Goal: Communication & Community: Answer question/provide support

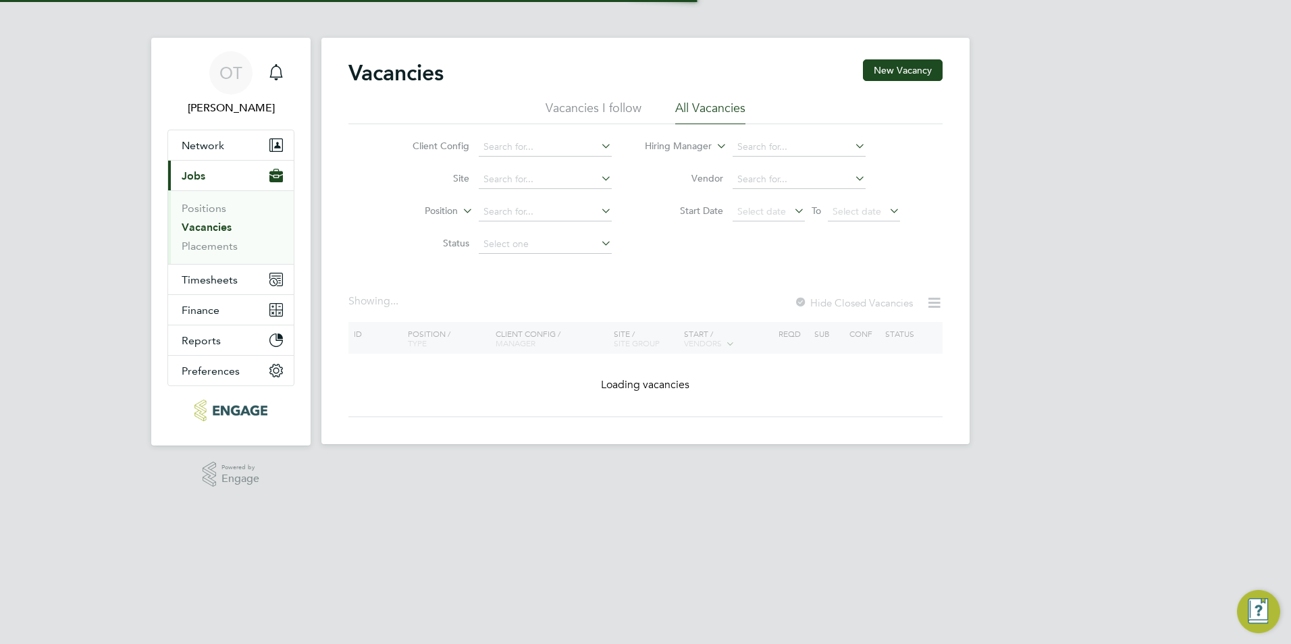
click at [211, 224] on link "Vacancies" at bounding box center [207, 227] width 50 height 13
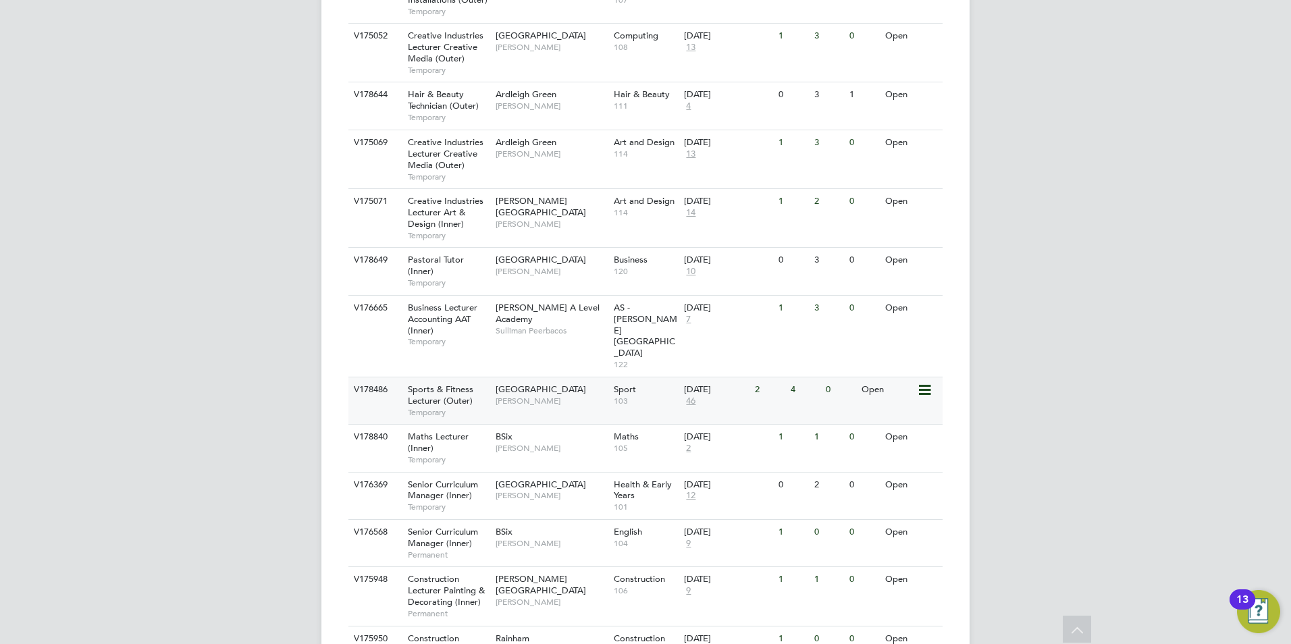
scroll to position [1418, 0]
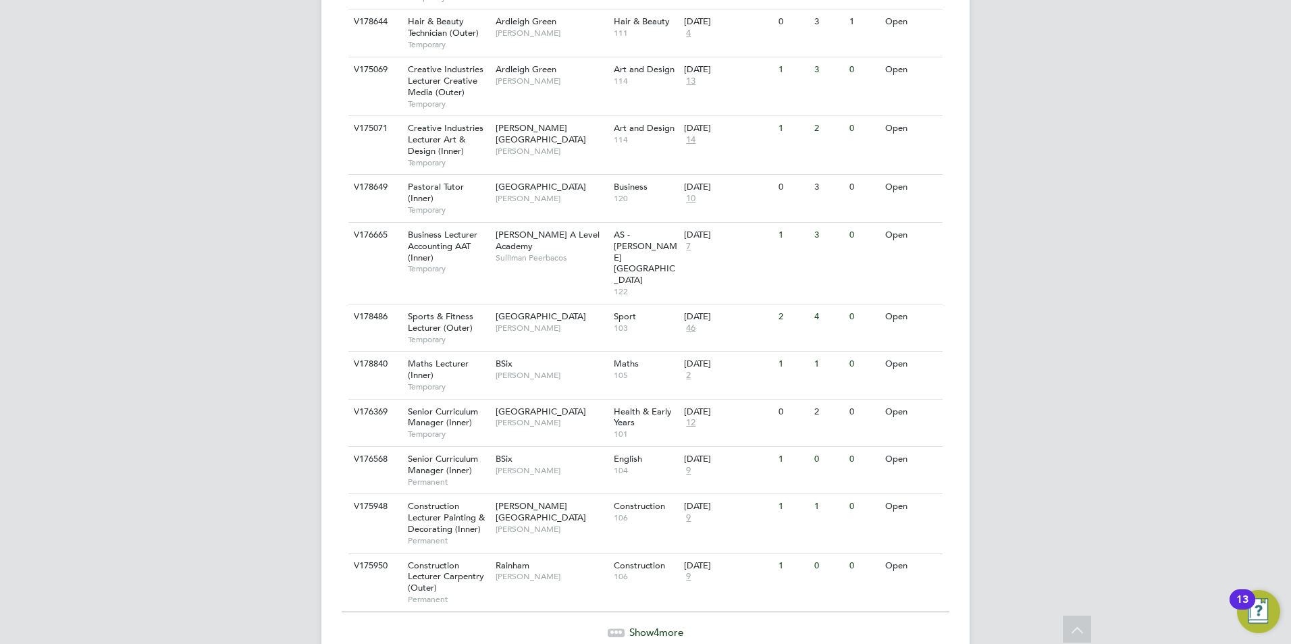
click at [636, 626] on span "Show 4 more" at bounding box center [657, 632] width 54 height 13
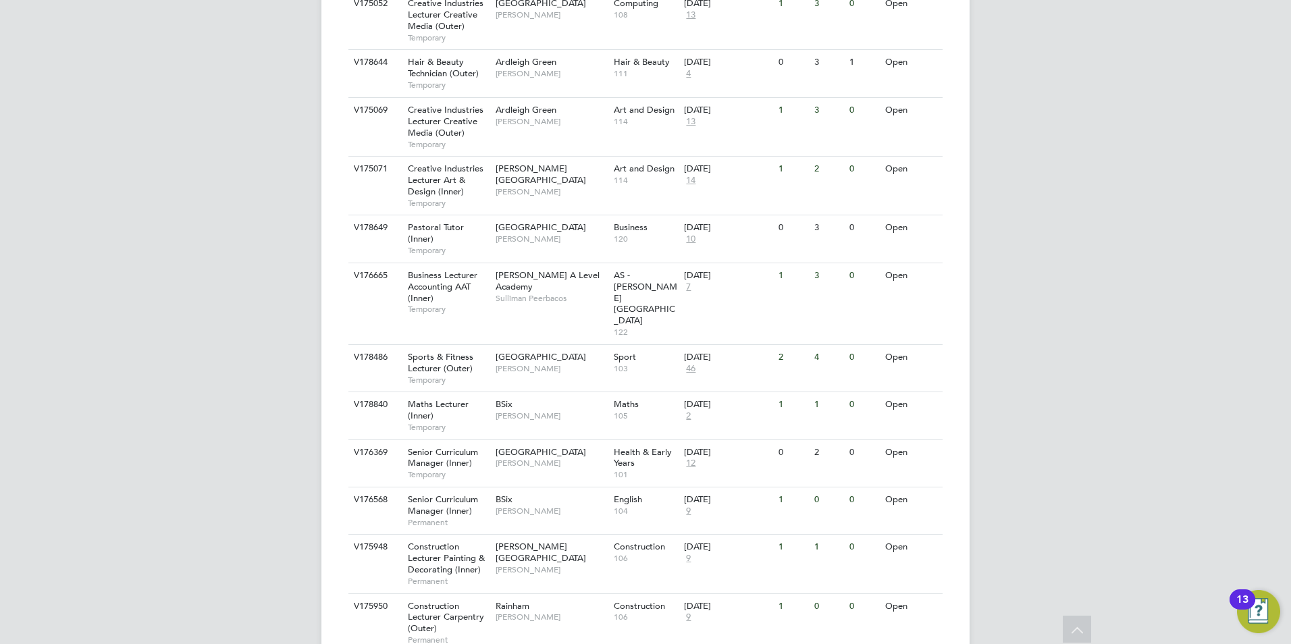
scroll to position [1377, 0]
click at [536, 459] on span "Roslyn O'Garro" at bounding box center [551, 464] width 111 height 11
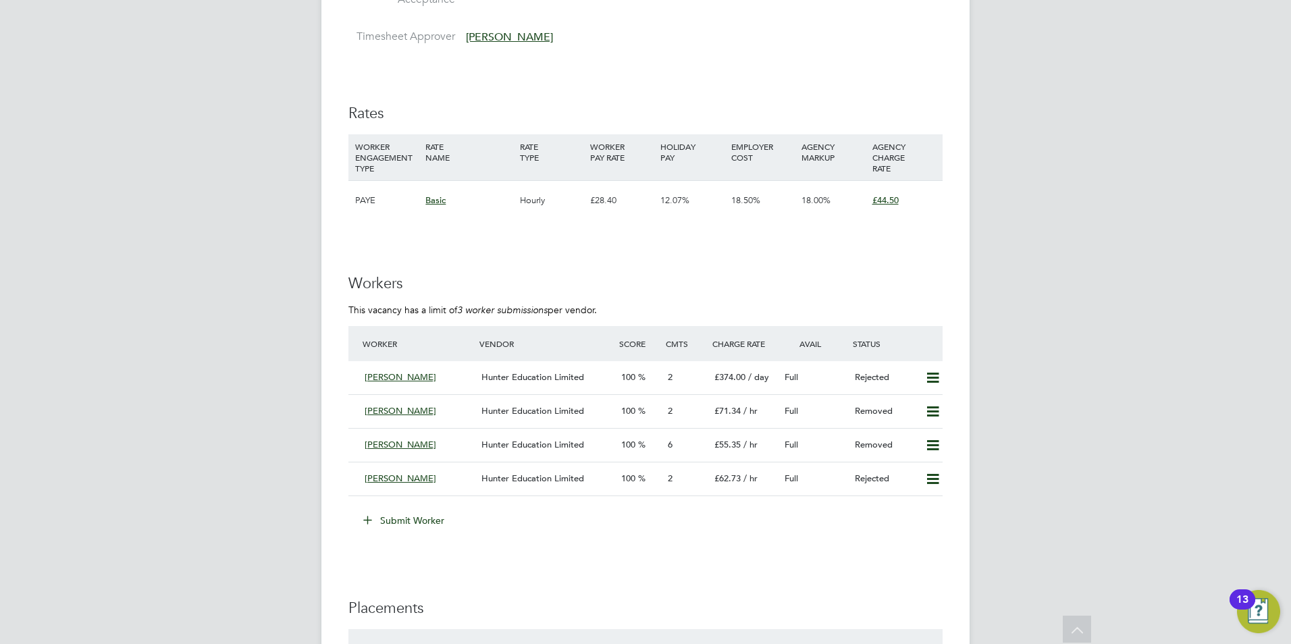
scroll to position [1756, 0]
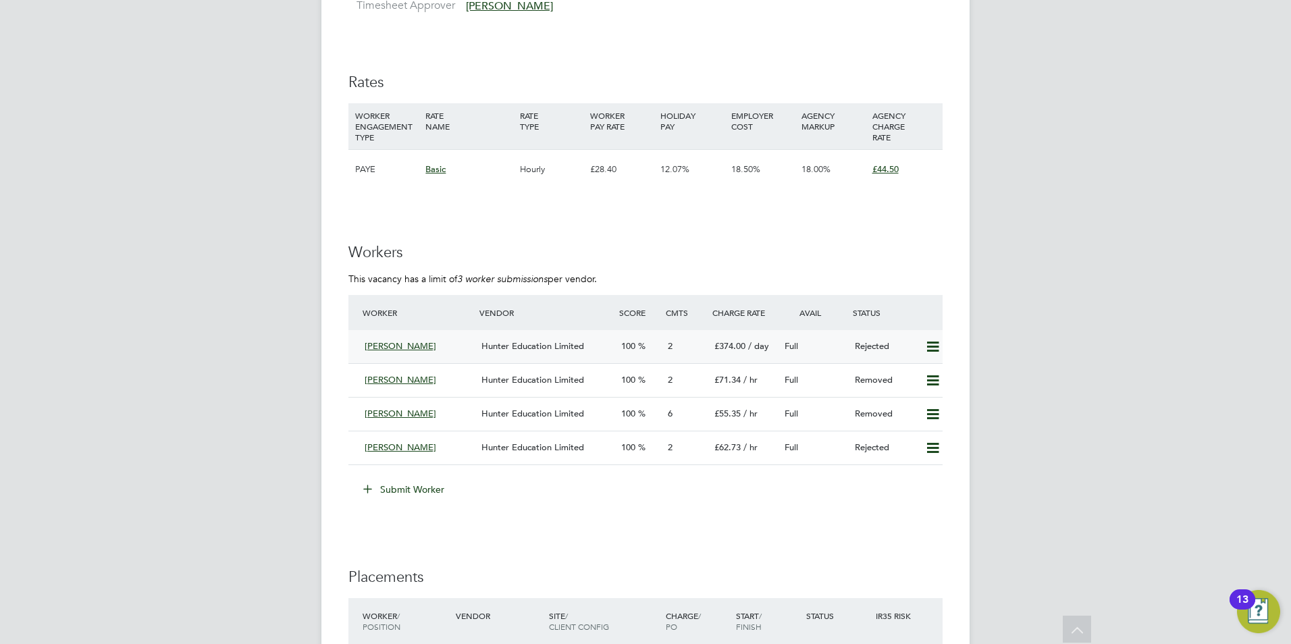
click at [930, 342] on icon at bounding box center [933, 347] width 17 height 11
click at [403, 479] on button "Submit Worker" at bounding box center [404, 490] width 101 height 22
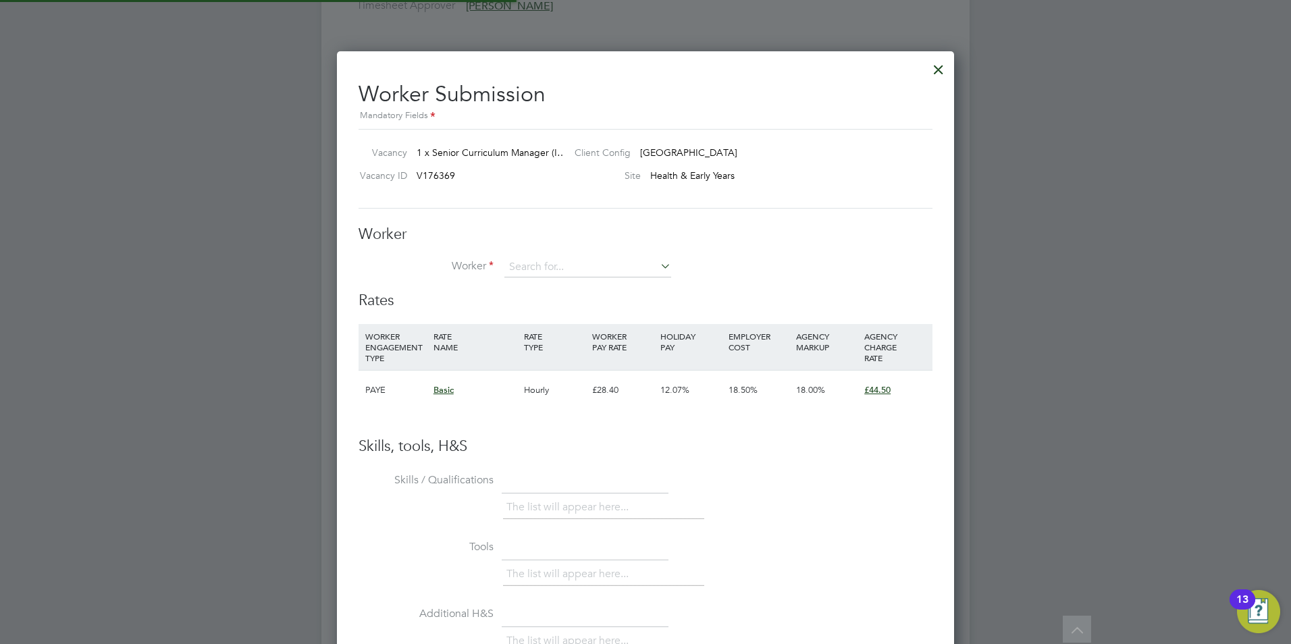
scroll to position [7, 7]
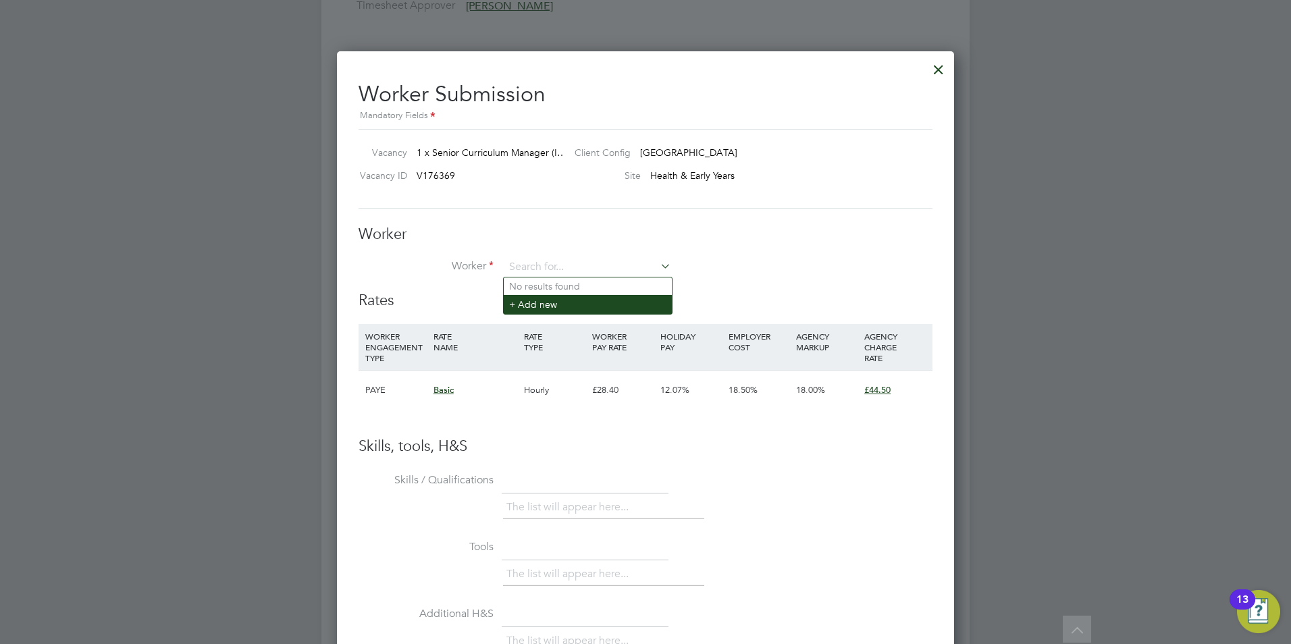
click at [542, 300] on li "+ Add new" at bounding box center [588, 304] width 168 height 18
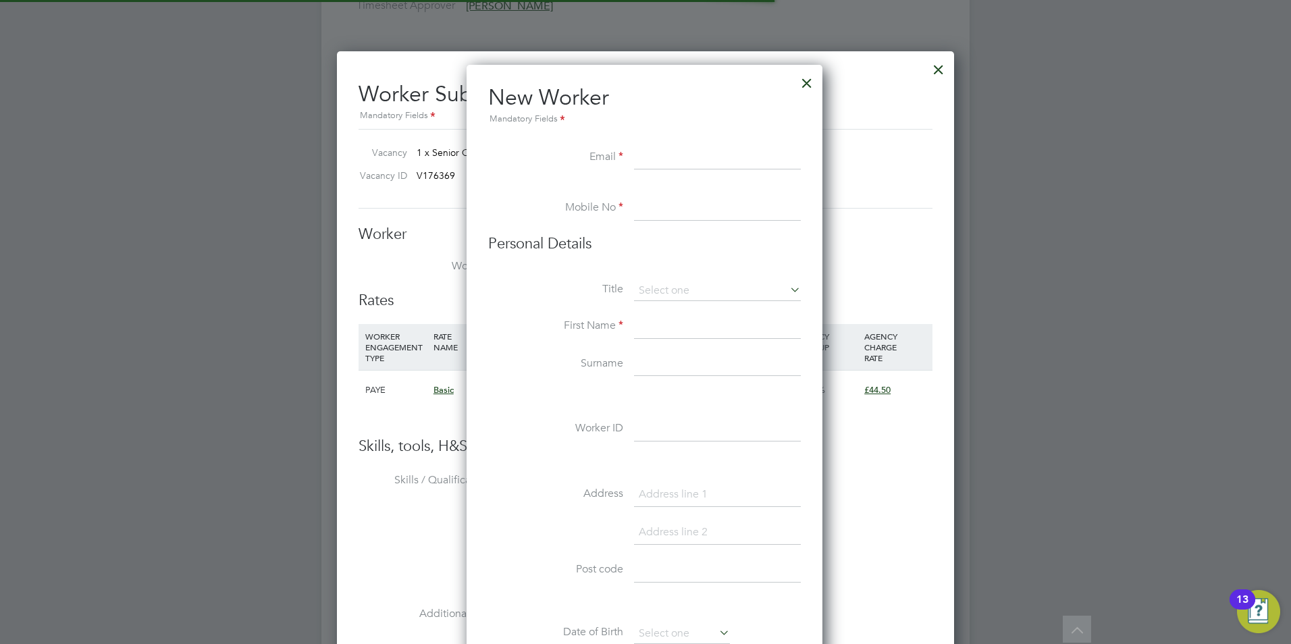
paste input "rjnobaptiste1@hotmail.co.uk"
type input "rjnobaptiste1@hotmail.co.uk"
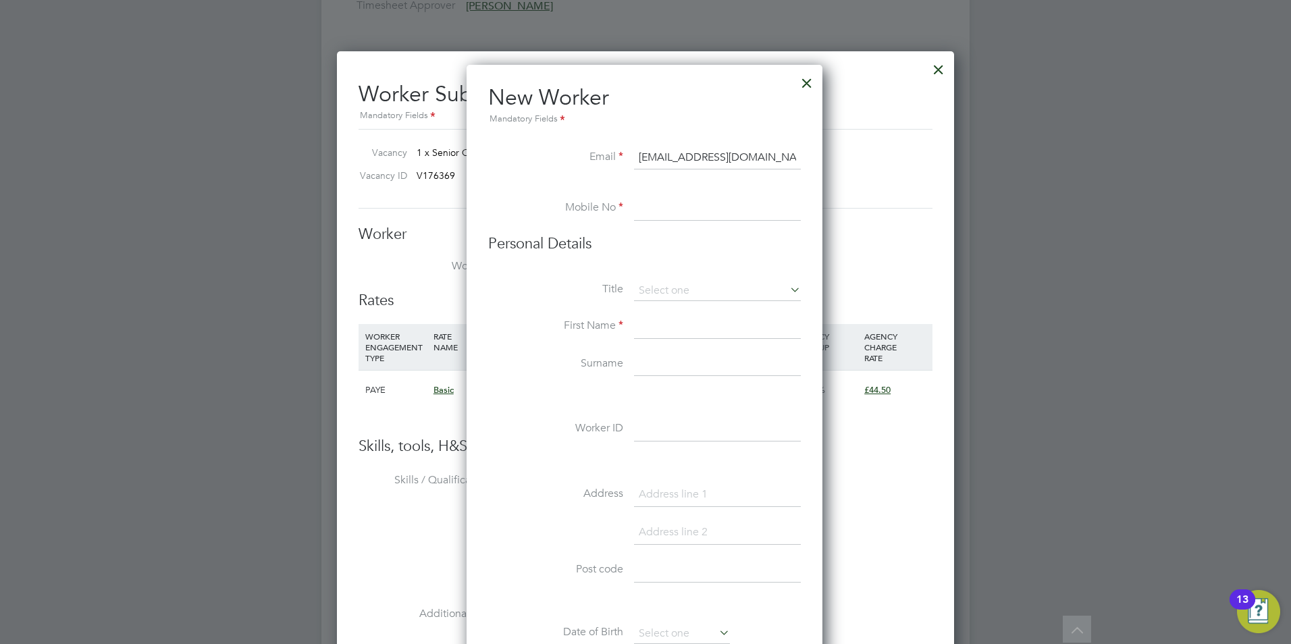
click at [665, 204] on input at bounding box center [717, 209] width 167 height 24
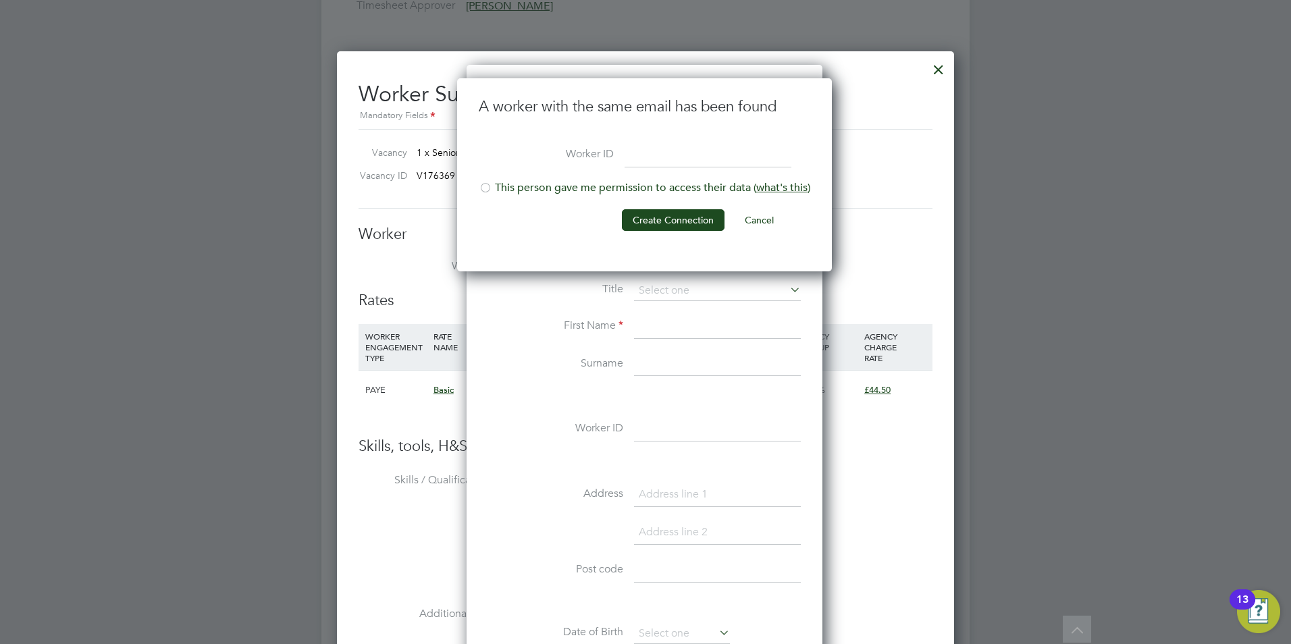
click at [621, 190] on li "This person gave me permission to access their data ( what's this )" at bounding box center [645, 195] width 332 height 28
click at [656, 217] on button "Create Connection" at bounding box center [673, 220] width 103 height 22
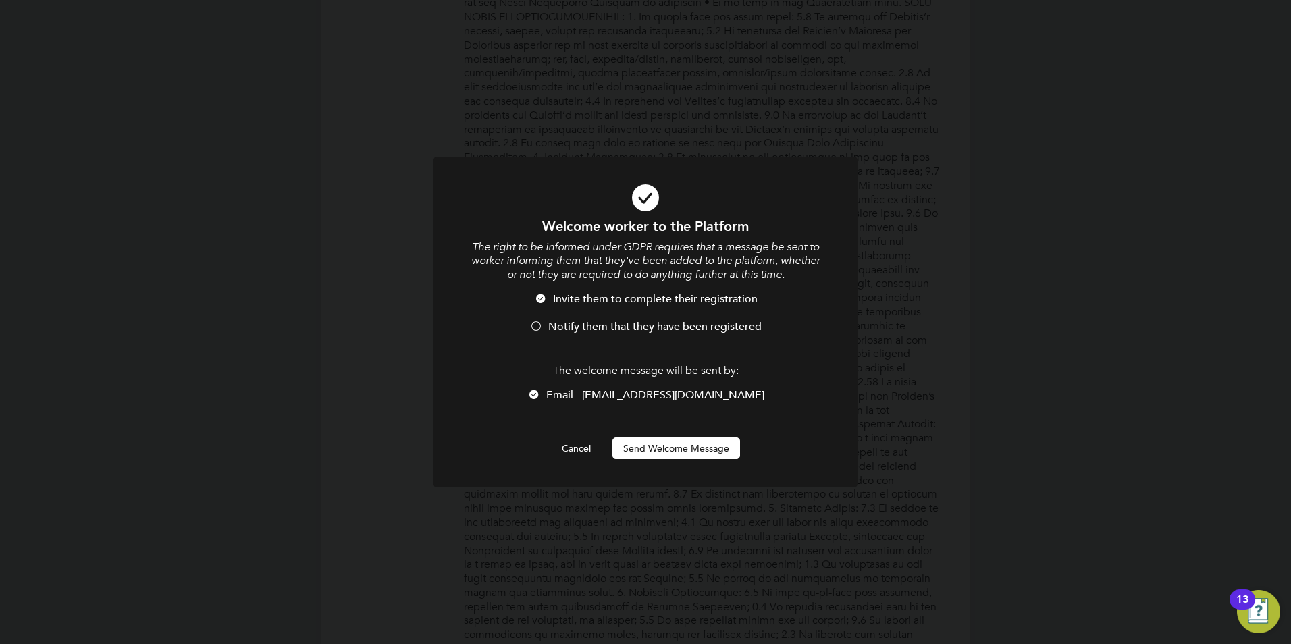
drag, startPoint x: 629, startPoint y: 321, endPoint x: 657, endPoint y: 404, distance: 87.8
click at [628, 321] on span "Notify them that they have been registered" at bounding box center [654, 327] width 213 height 14
click at [667, 459] on button "Send Welcome Message" at bounding box center [677, 449] width 128 height 22
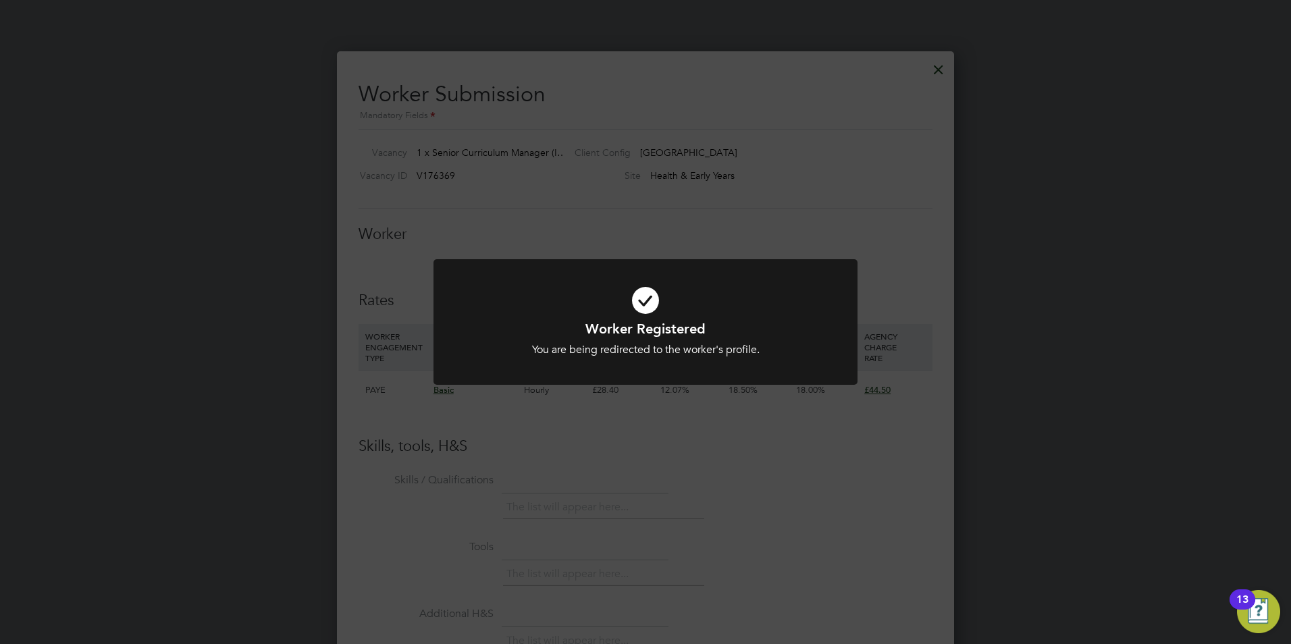
click at [694, 245] on div "Worker Registered You are being redirected to the worker's profile. Cancel Okay" at bounding box center [645, 322] width 1291 height 644
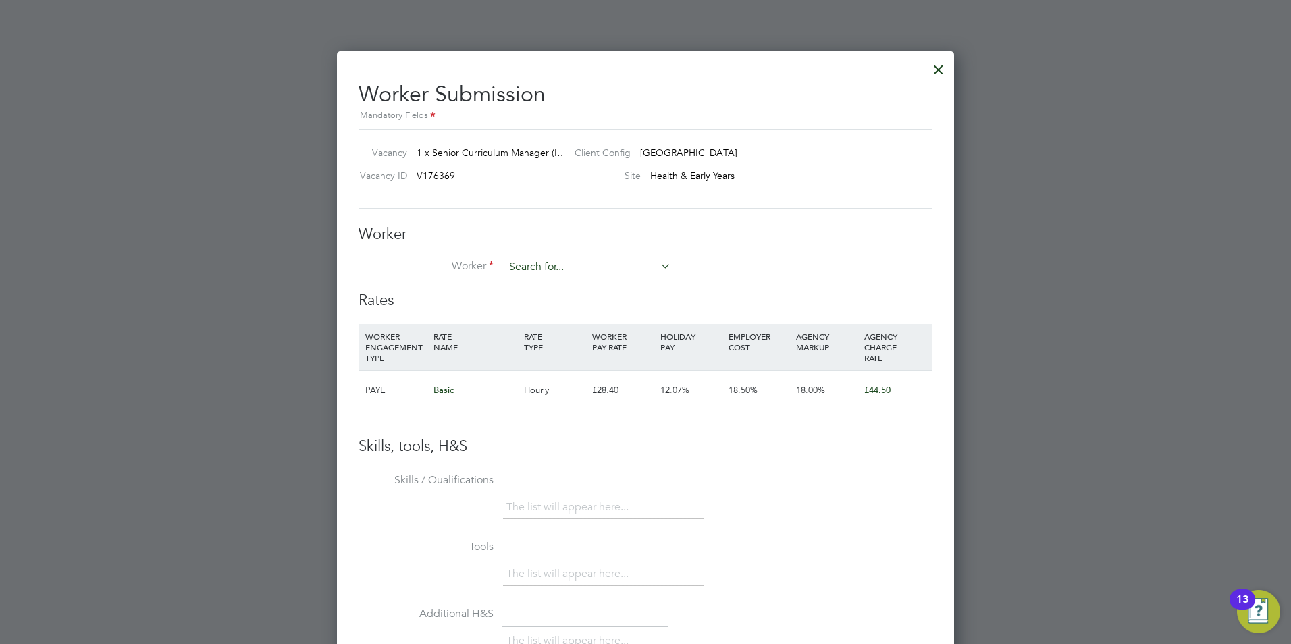
click at [633, 270] on input at bounding box center [588, 267] width 167 height 20
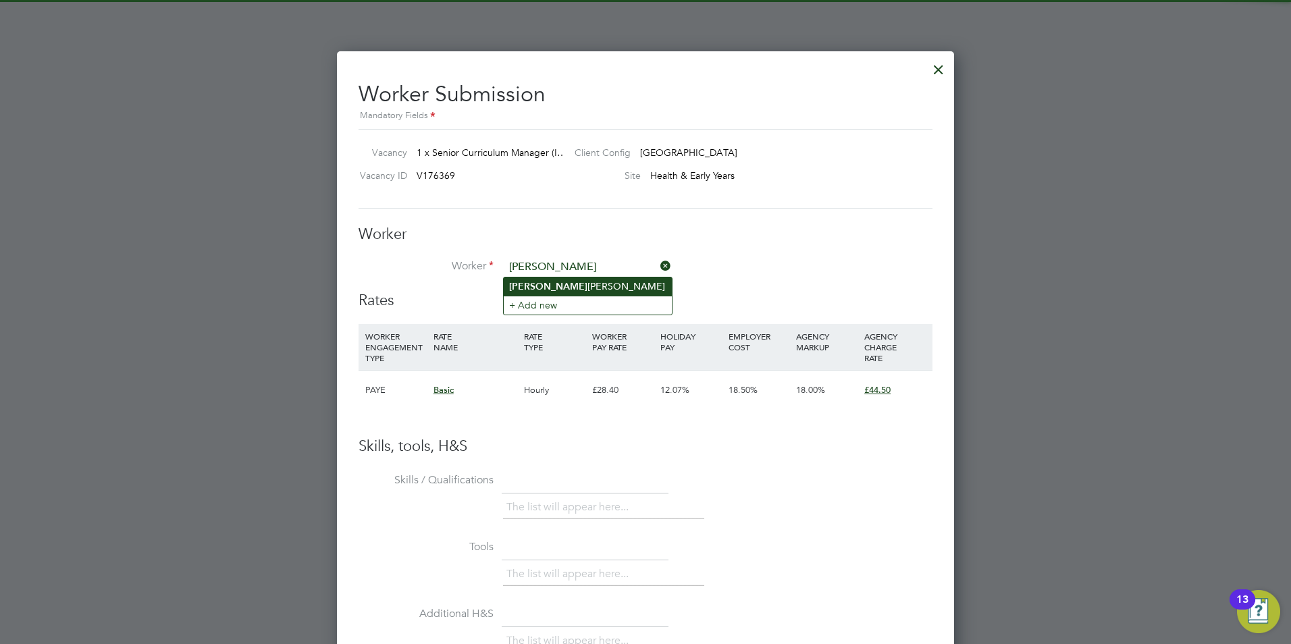
click at [583, 283] on li "Ruth Baptiste" at bounding box center [588, 287] width 168 height 18
type input "Ruth Baptiste"
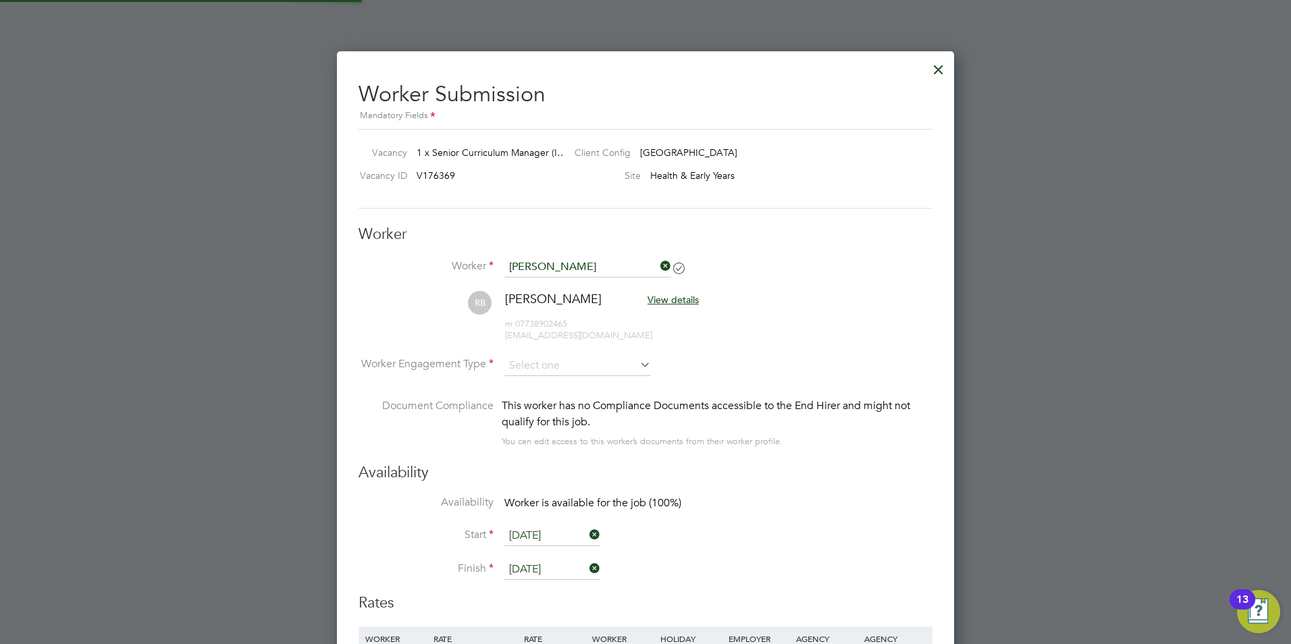
click at [571, 354] on li "RB Ruth Baptiste View details m: 07738902465 rjnobaptiste1@hotmail.co.uk" at bounding box center [646, 323] width 574 height 64
click at [573, 372] on input at bounding box center [578, 366] width 147 height 20
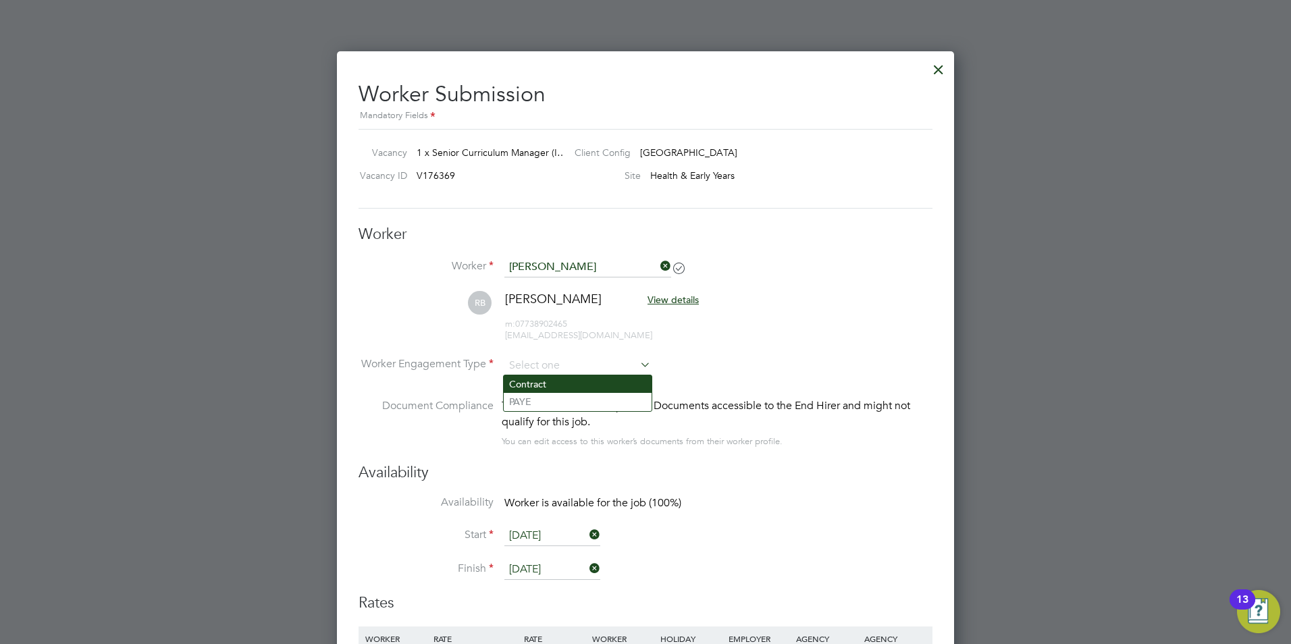
click at [580, 382] on li "Contract" at bounding box center [578, 385] width 148 height 18
type input "Contract"
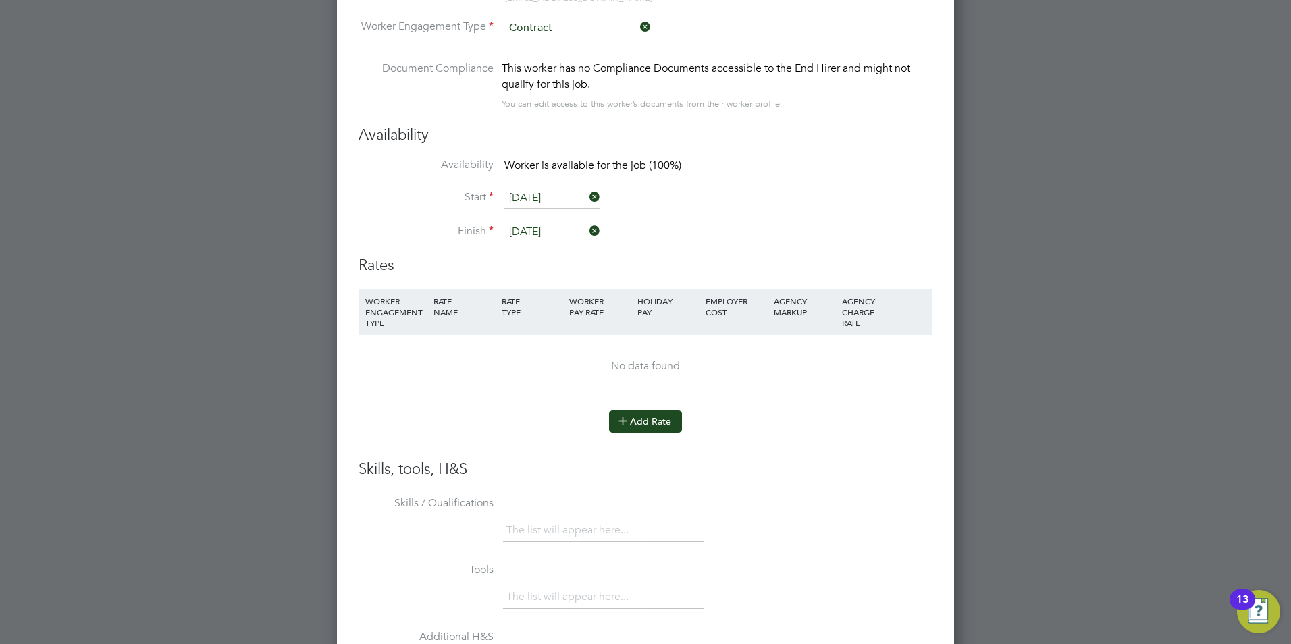
click at [642, 415] on button "Add Rate" at bounding box center [645, 422] width 73 height 22
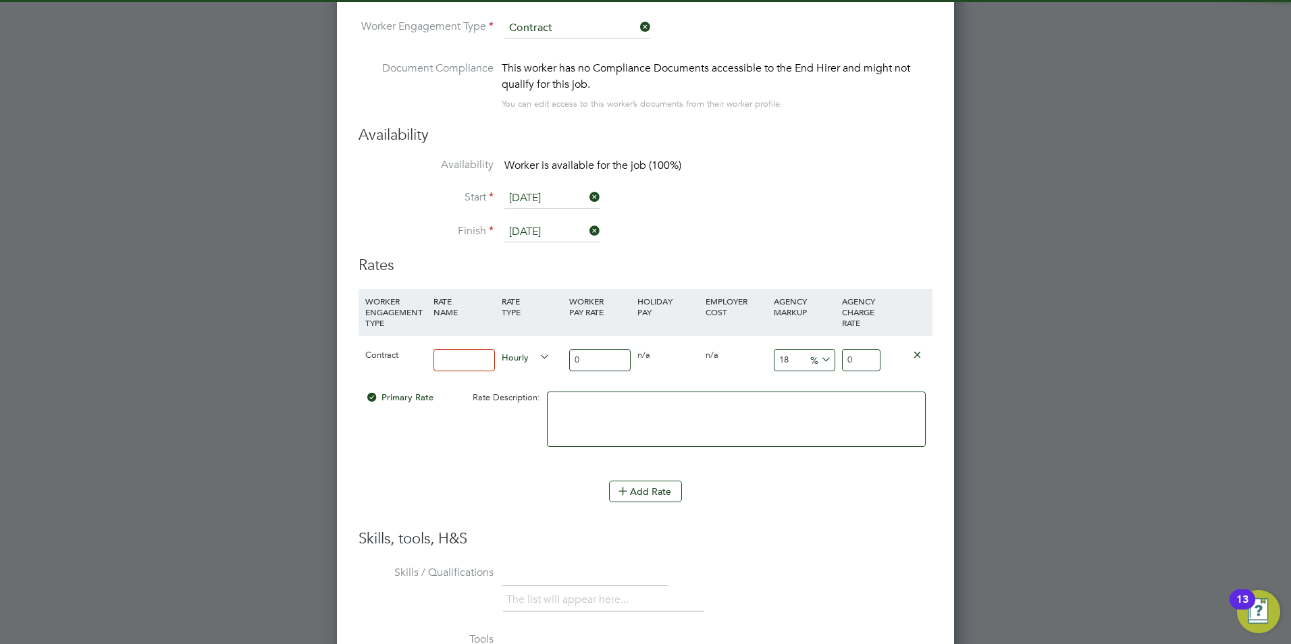
click at [470, 363] on input at bounding box center [464, 360] width 61 height 22
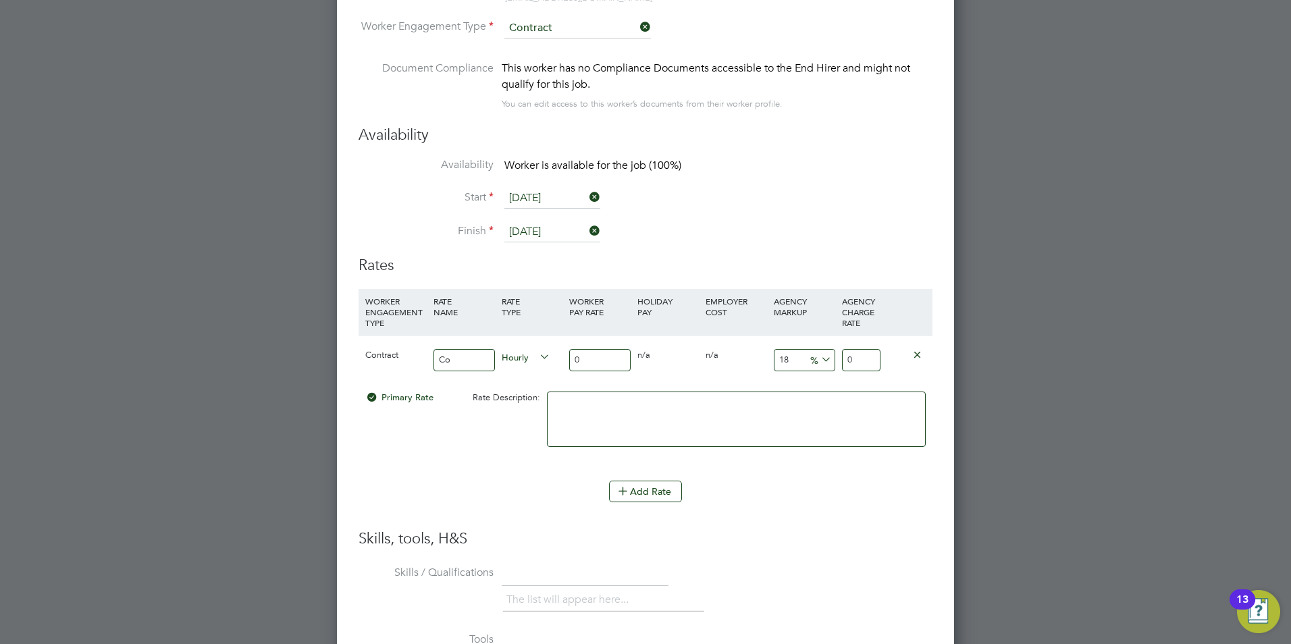
type input "C"
type input "Basic"
click at [603, 349] on input "0" at bounding box center [599, 360] width 61 height 22
type input "5"
type input "5.9"
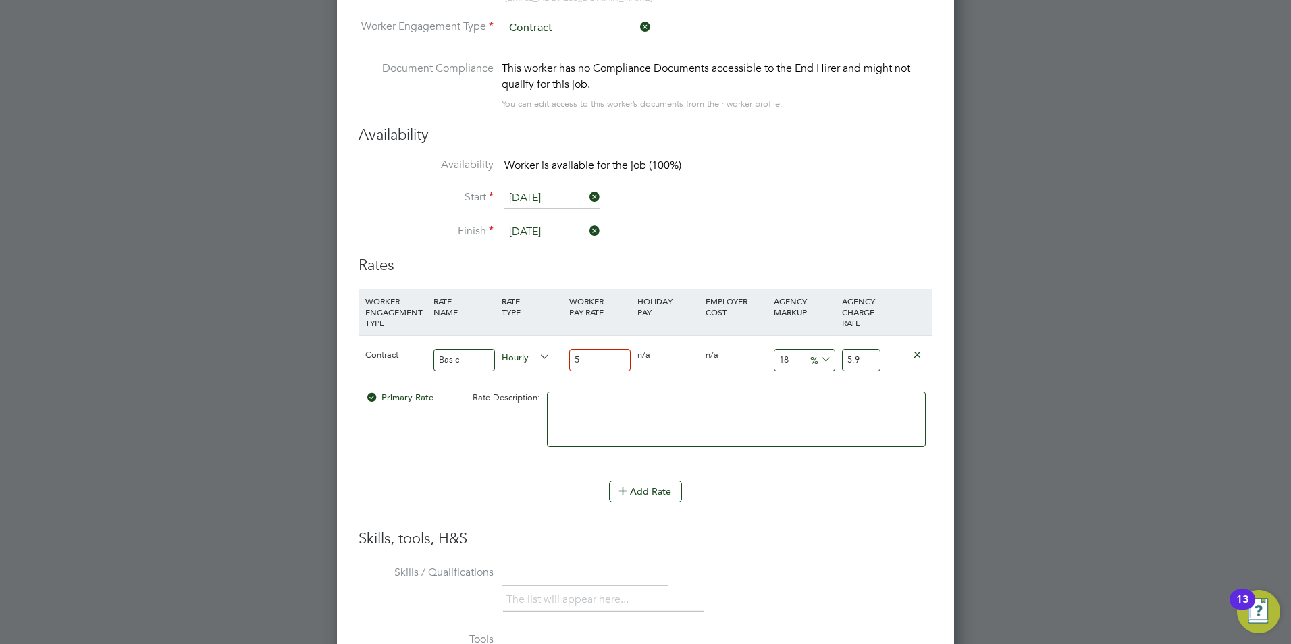
type input "57"
type input "67.26"
type input "57"
drag, startPoint x: 792, startPoint y: 357, endPoint x: 769, endPoint y: 355, distance: 22.5
click at [769, 355] on div "Contract Basic Hourly 57 0 n/a 0 n/a 18 10.26 % 67.26" at bounding box center [646, 360] width 574 height 50
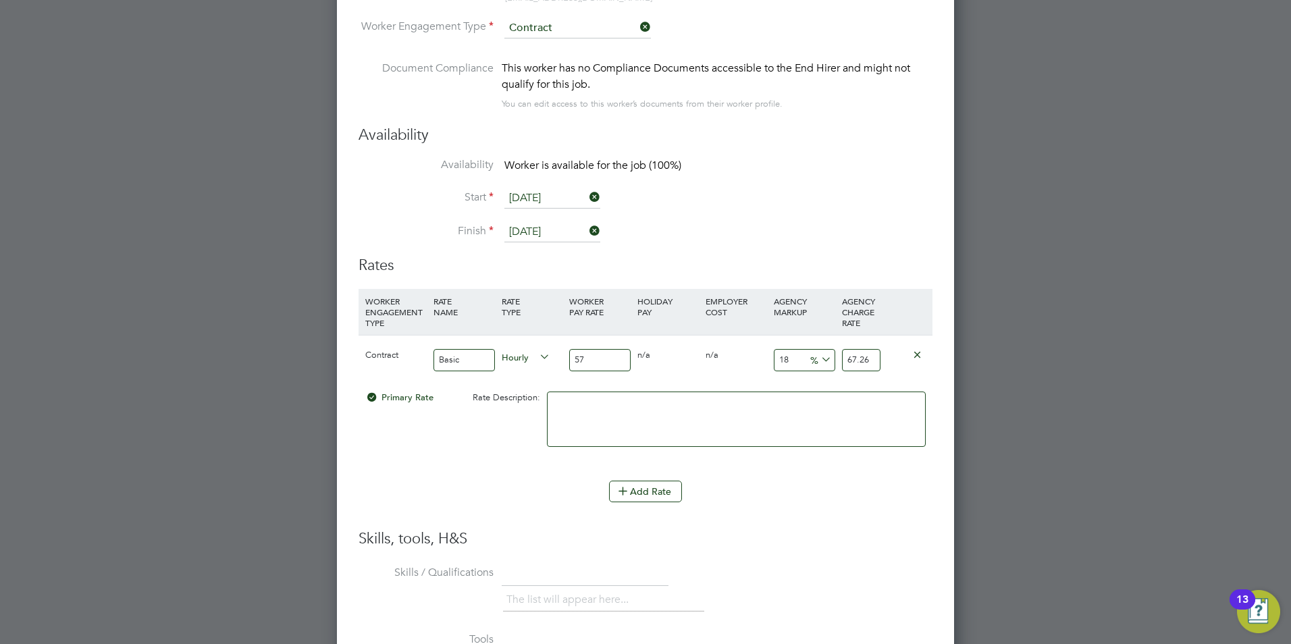
type input "2"
type input "58.14"
type input "23"
type input "70.11"
type input "23"
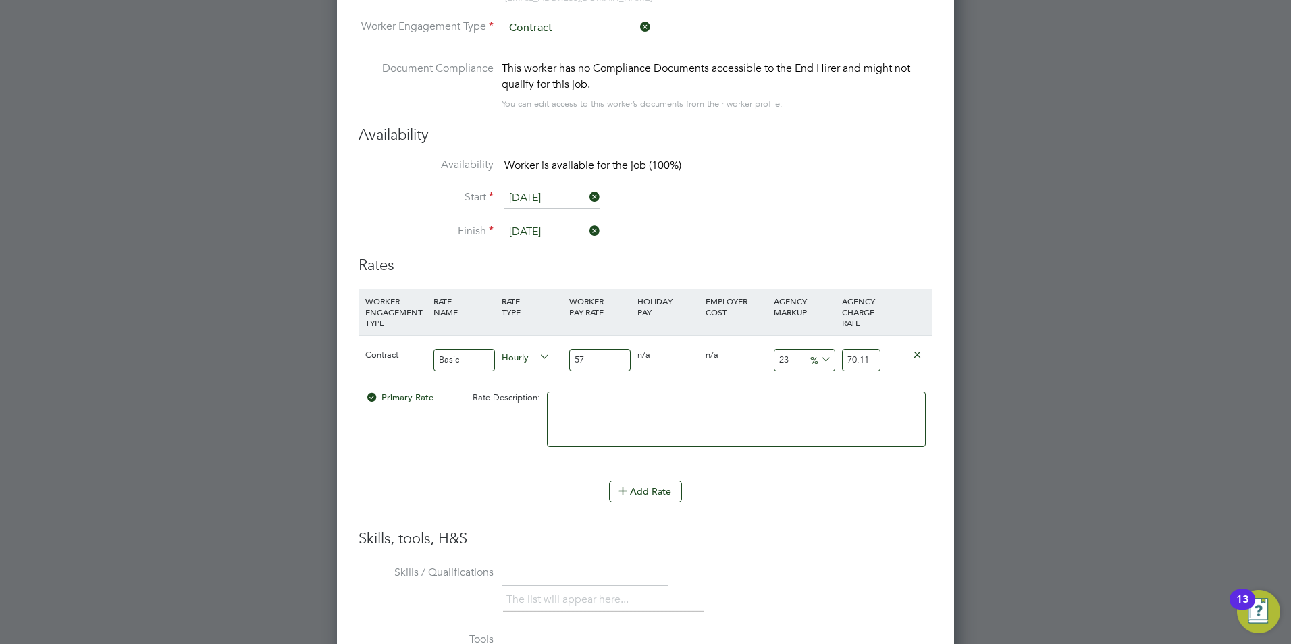
click at [816, 518] on li "WORKER ENGAGEMENT TYPE RATE NAME RATE TYPE WORKER PAY RATE HOLIDAY PAY EMPLOYER…" at bounding box center [646, 409] width 574 height 240
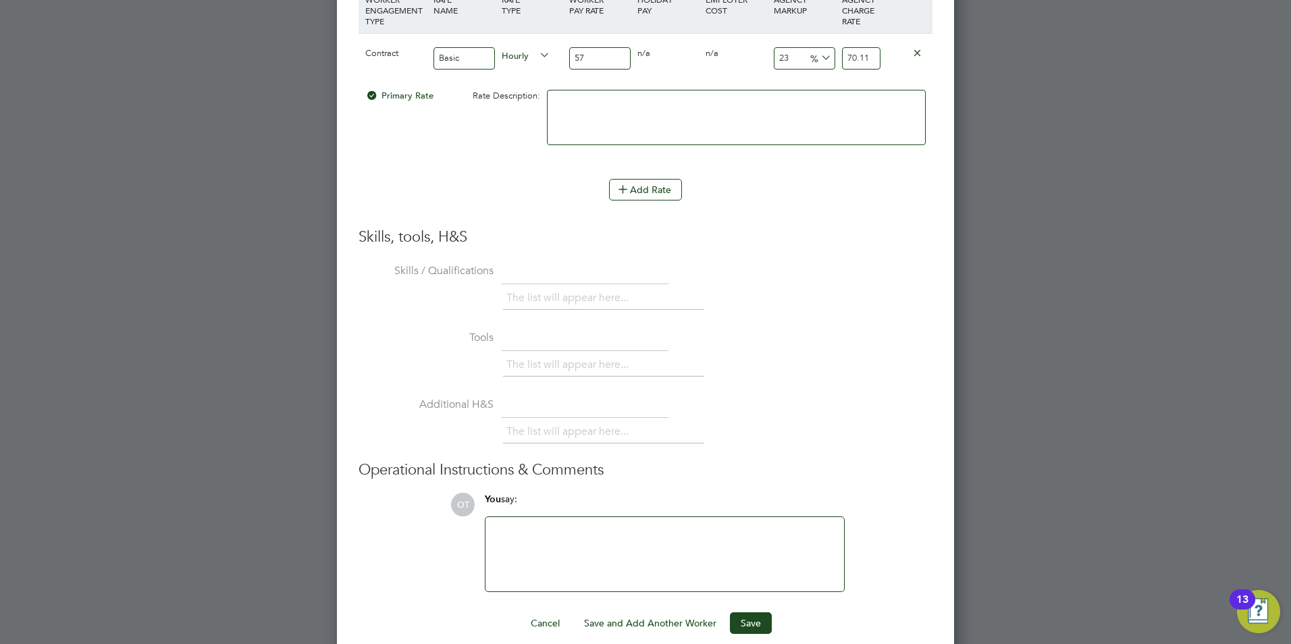
scroll to position [2413, 0]
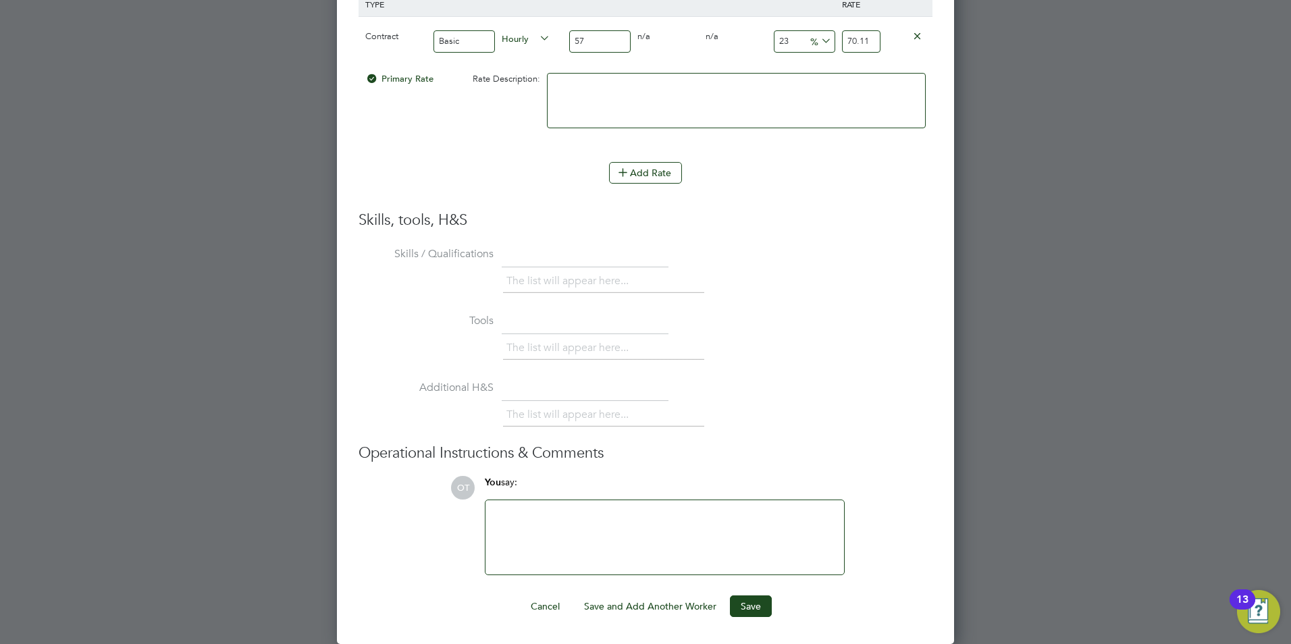
click at [673, 513] on div at bounding box center [665, 538] width 342 height 58
click at [752, 612] on button "Save" at bounding box center [751, 607] width 42 height 22
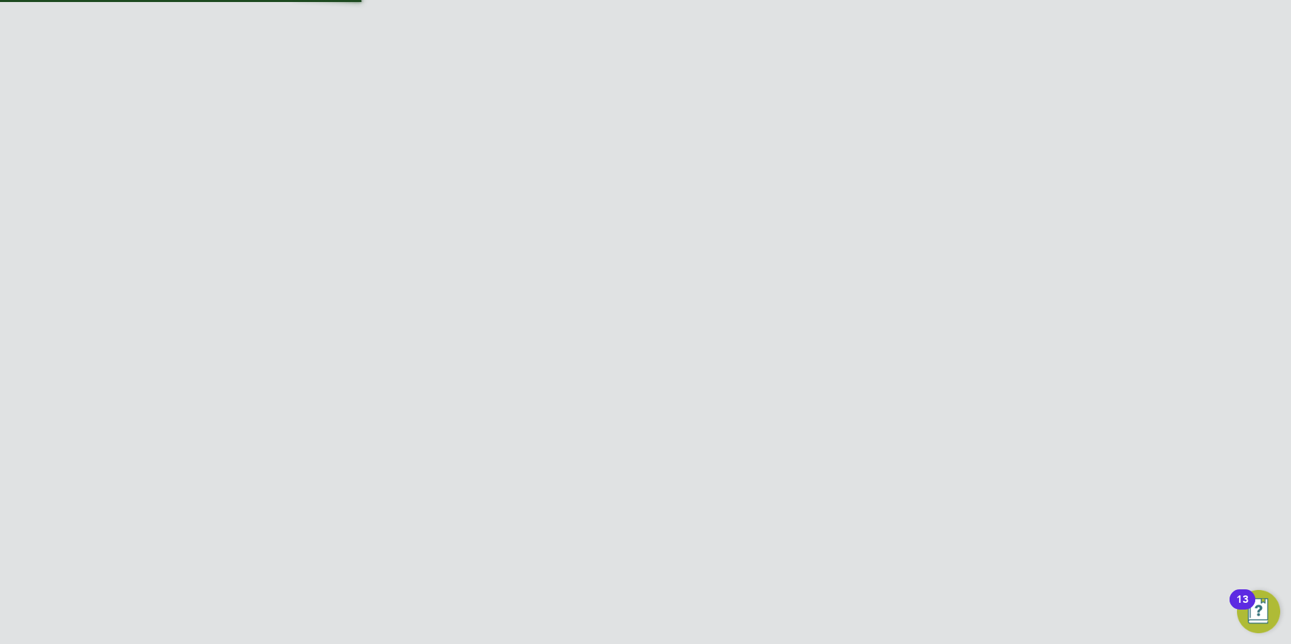
scroll to position [997, 0]
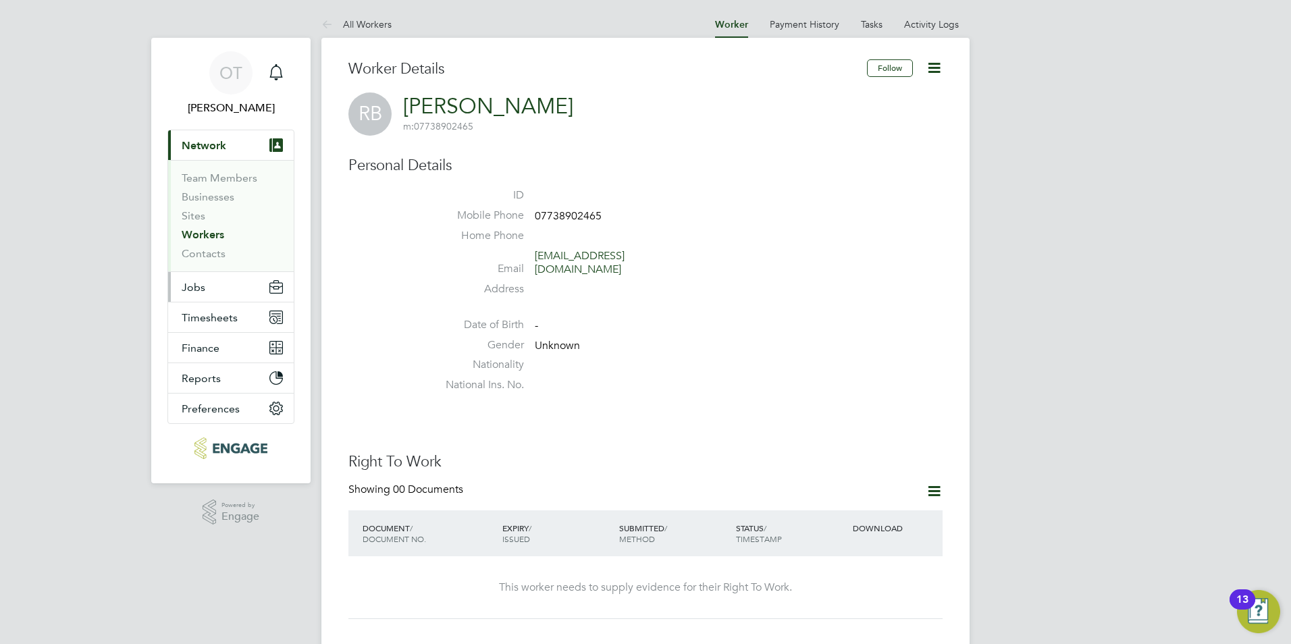
click at [220, 287] on button "Jobs" at bounding box center [231, 287] width 126 height 30
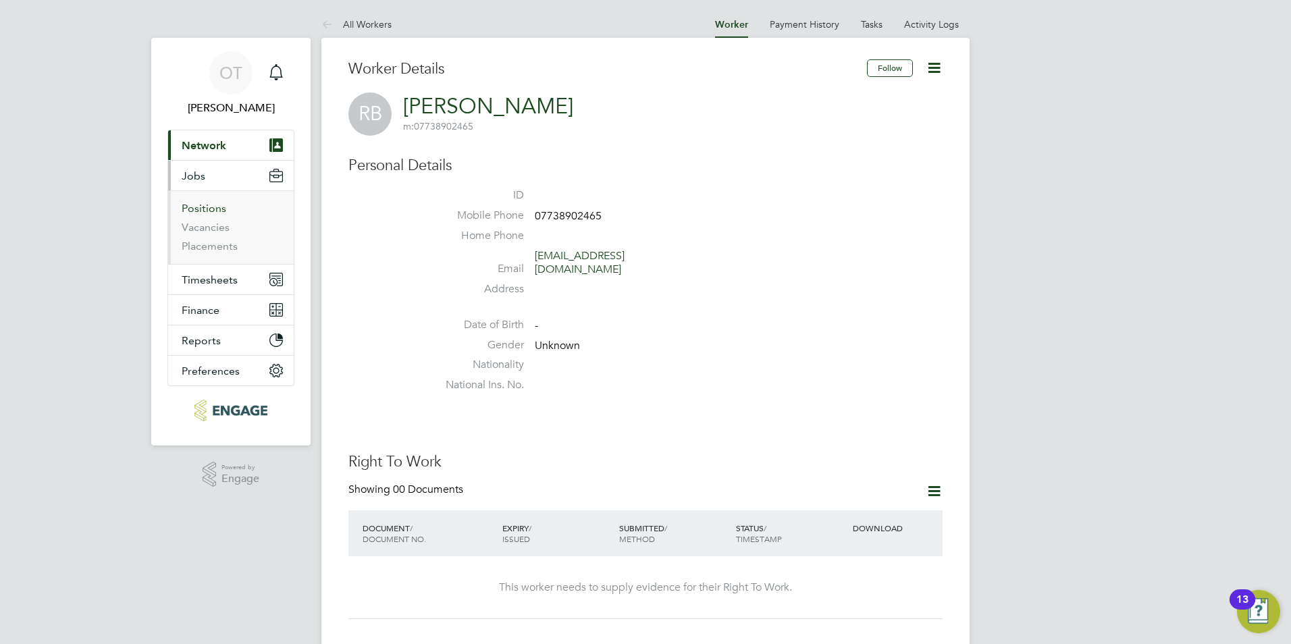
click at [206, 214] on link "Positions" at bounding box center [204, 208] width 45 height 13
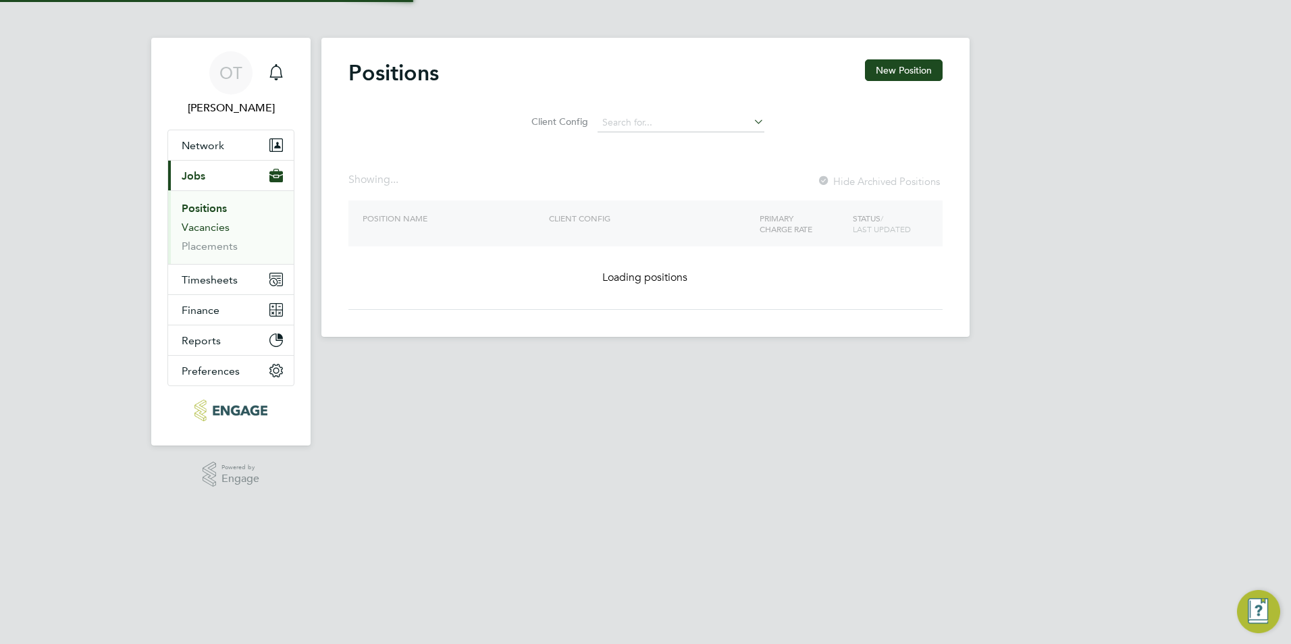
click at [209, 229] on link "Vacancies" at bounding box center [206, 227] width 48 height 13
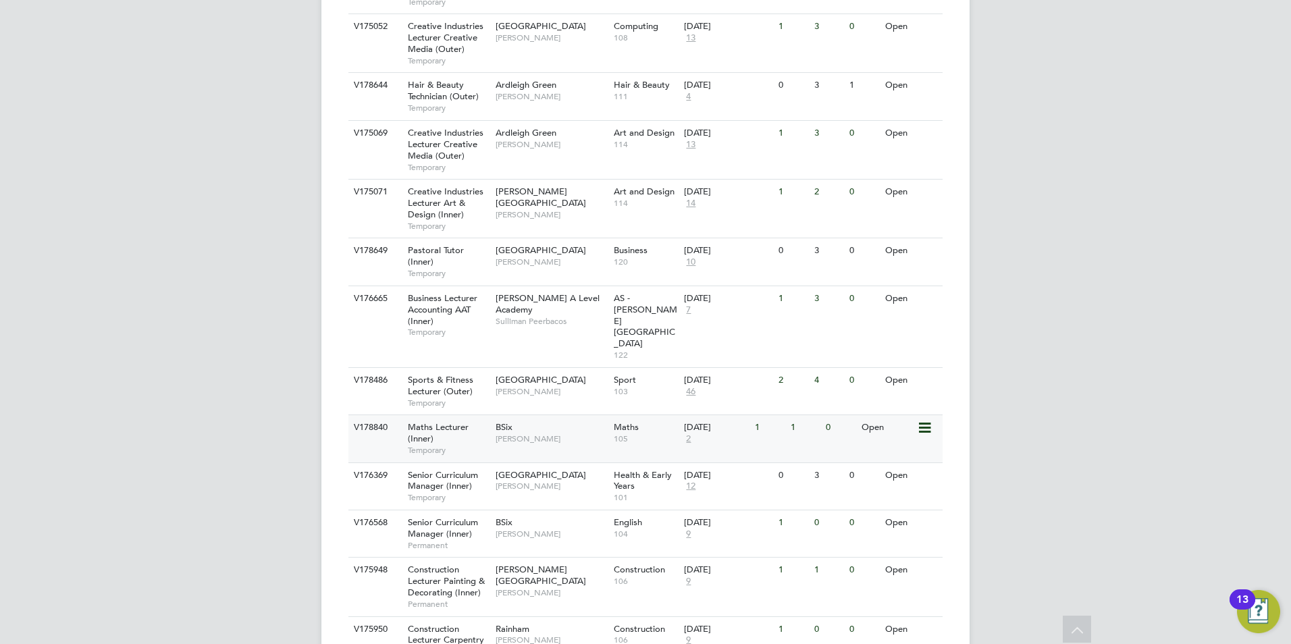
scroll to position [1418, 0]
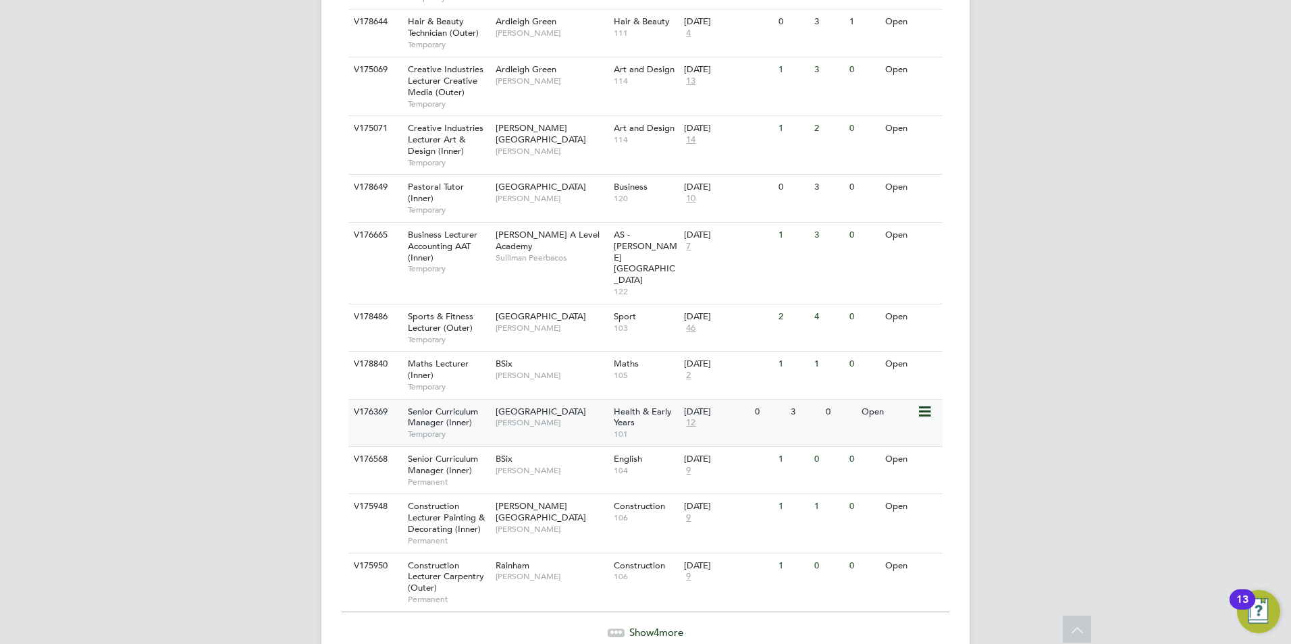
click at [530, 400] on div "Tower Hamlets Campus Roslyn O'Garro" at bounding box center [551, 417] width 118 height 35
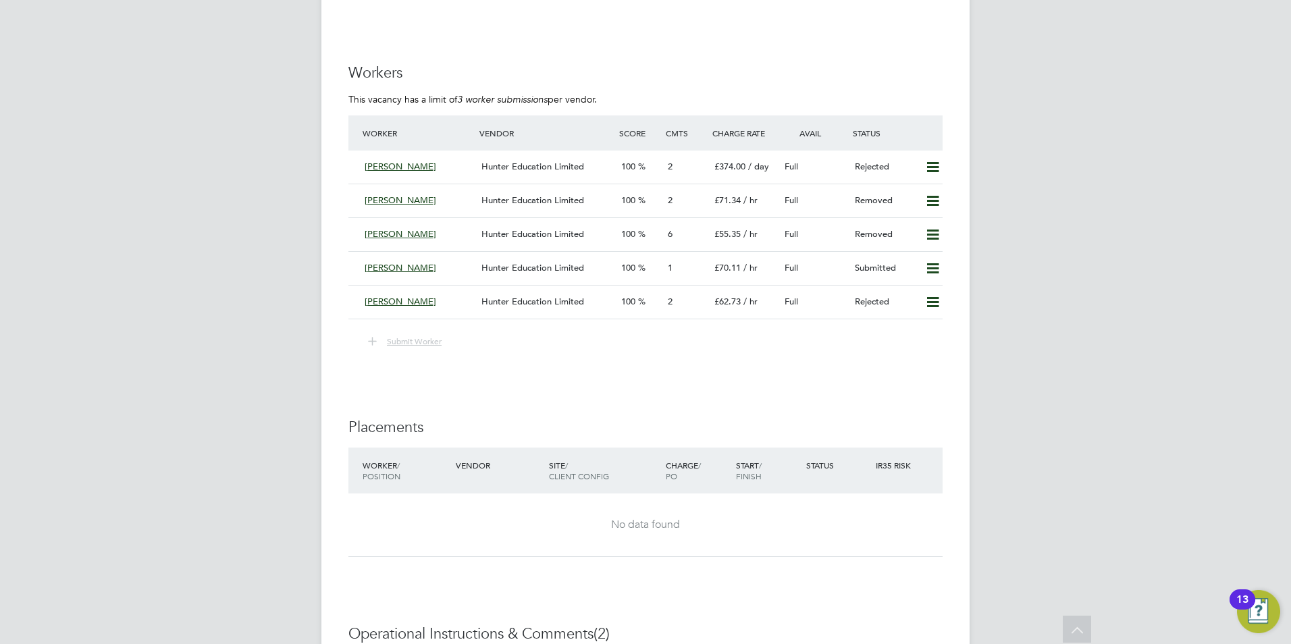
drag, startPoint x: 542, startPoint y: 290, endPoint x: 550, endPoint y: 313, distance: 23.5
click at [565, 345] on ul "Worker Vendor Score Cmts Charge Rate Avail Status Arllia Begum Hunter Education…" at bounding box center [646, 240] width 594 height 248
click at [532, 262] on span "Hunter Education Limited" at bounding box center [533, 267] width 103 height 11
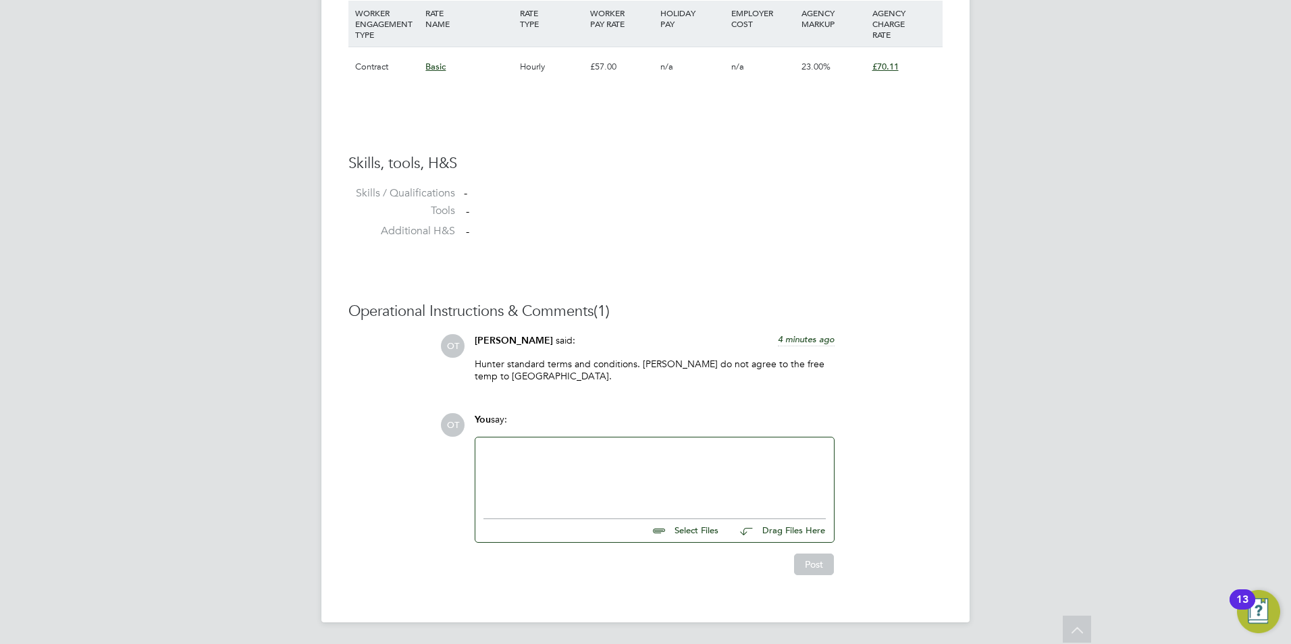
click at [674, 530] on input "file" at bounding box center [724, 528] width 203 height 19
type input "C:\fakepath\118428R.docx"
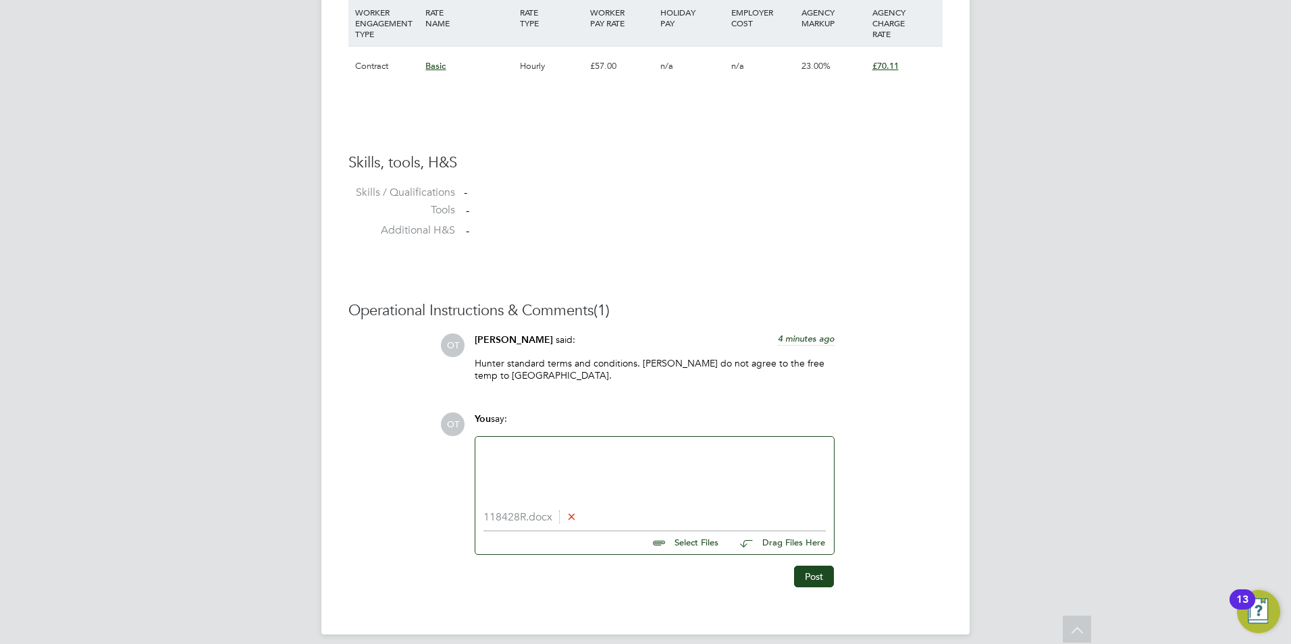
click at [503, 482] on div at bounding box center [655, 474] width 342 height 58
click at [787, 450] on div "Has experience as a childcare curriculum manager at a FE college." at bounding box center [655, 474] width 342 height 58
click at [709, 485] on div "Has experience as a childcare curriculum manager at a FE college. Can teach Chi…" at bounding box center [655, 474] width 342 height 58
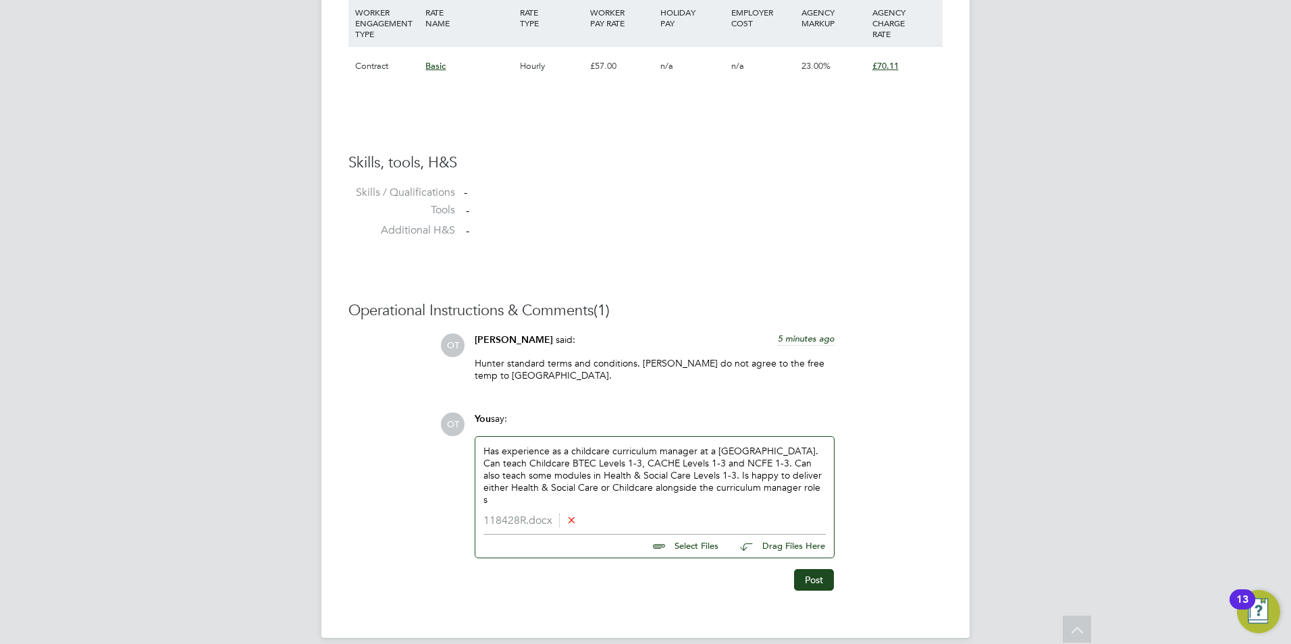
click at [804, 489] on div "Has experience as a childcare curriculum manager at a FE college. Can teach Chi…" at bounding box center [655, 475] width 342 height 61
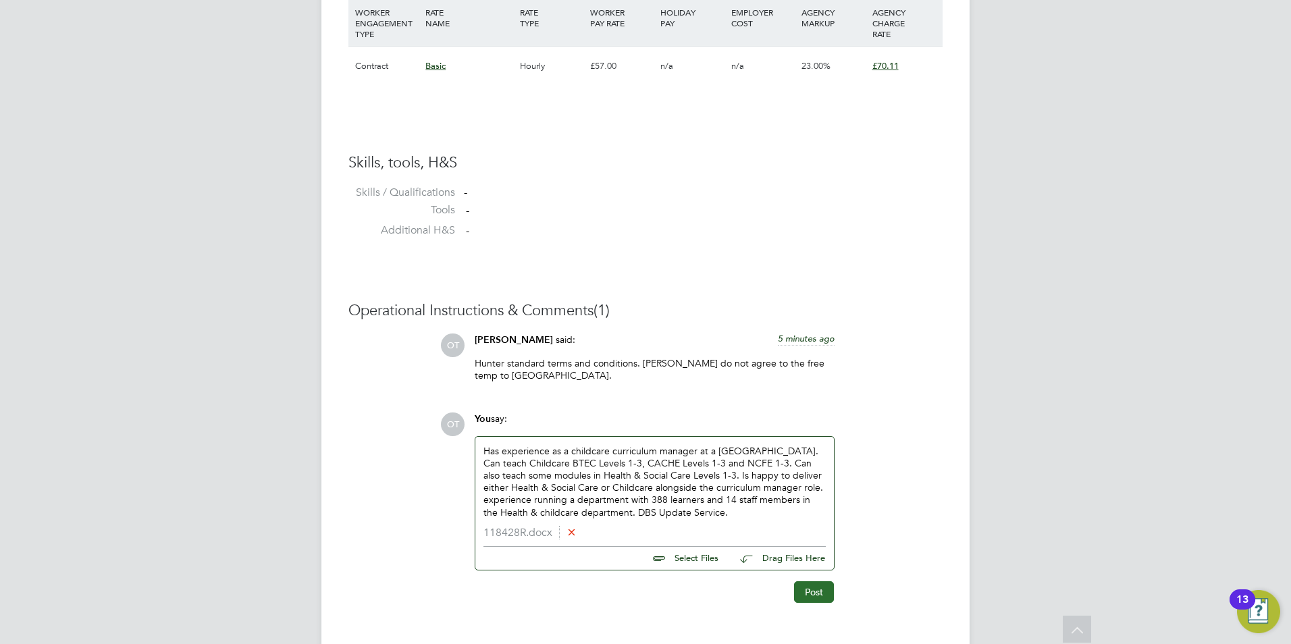
click at [825, 592] on button "Post" at bounding box center [814, 593] width 40 height 22
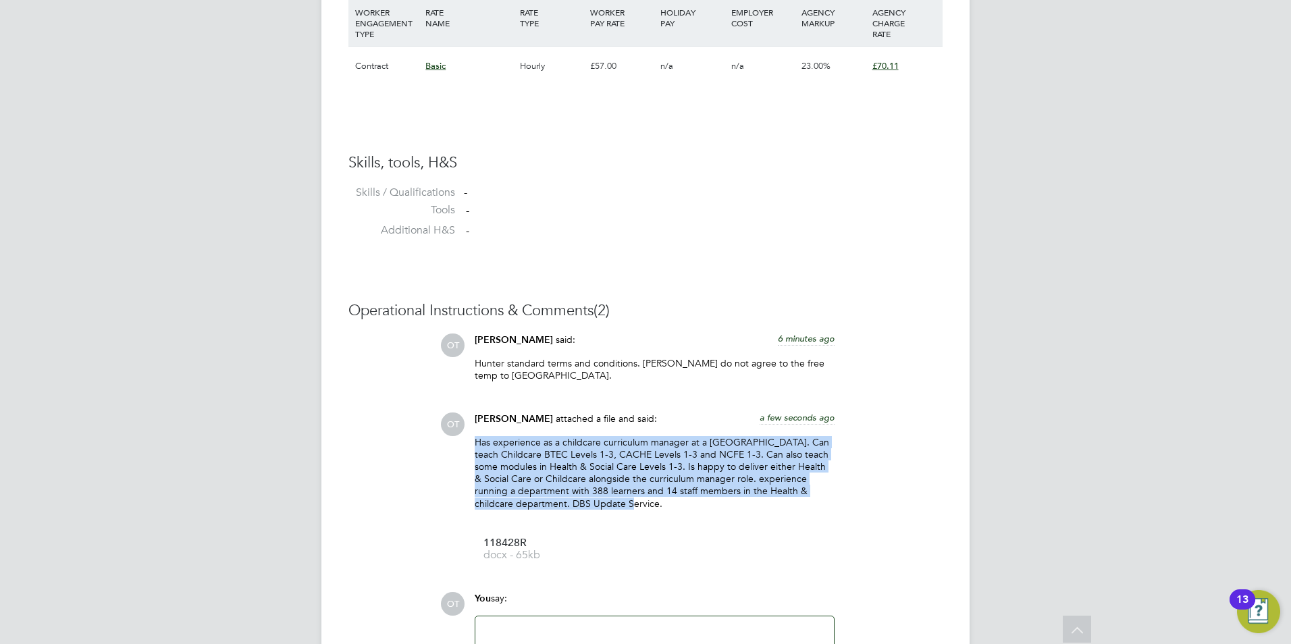
drag, startPoint x: 623, startPoint y: 505, endPoint x: 472, endPoint y: 442, distance: 163.8
click at [472, 442] on div "Olivia Triassi attached a file and said: a few seconds ago Has experience as a …" at bounding box center [655, 492] width 374 height 159
copy p "Has experience as a childcare curriculum manager at a FE college. Can teach Chi…"
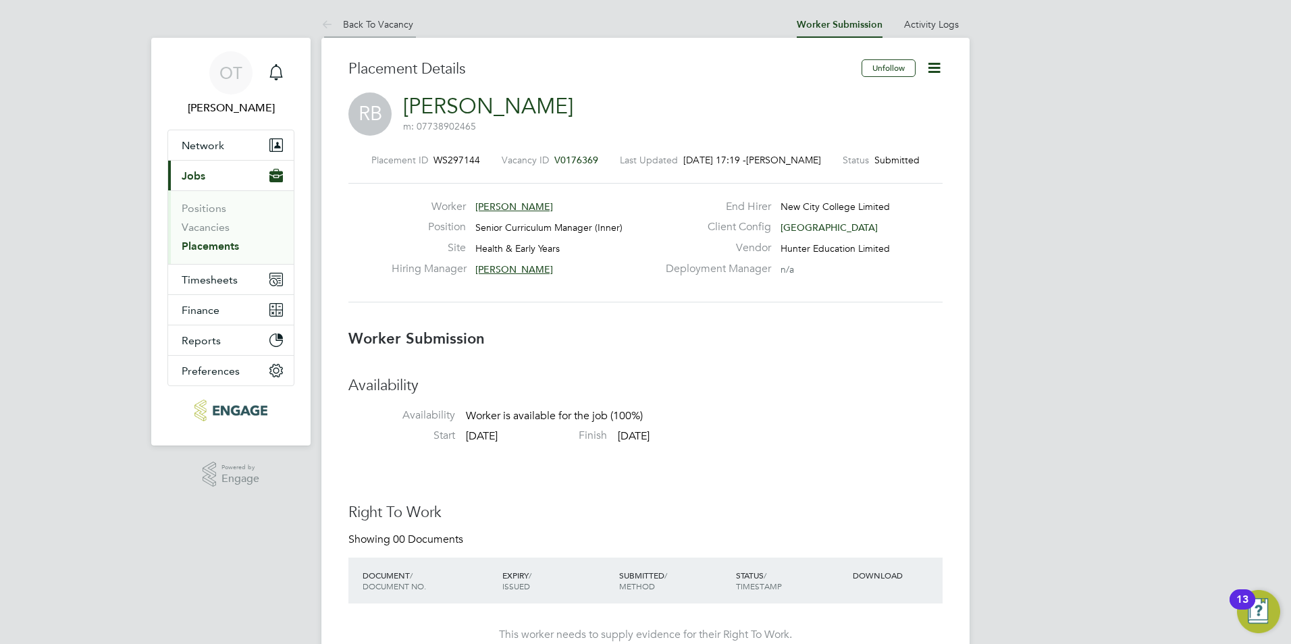
click at [383, 34] on li "Back To Vacancy" at bounding box center [368, 24] width 92 height 27
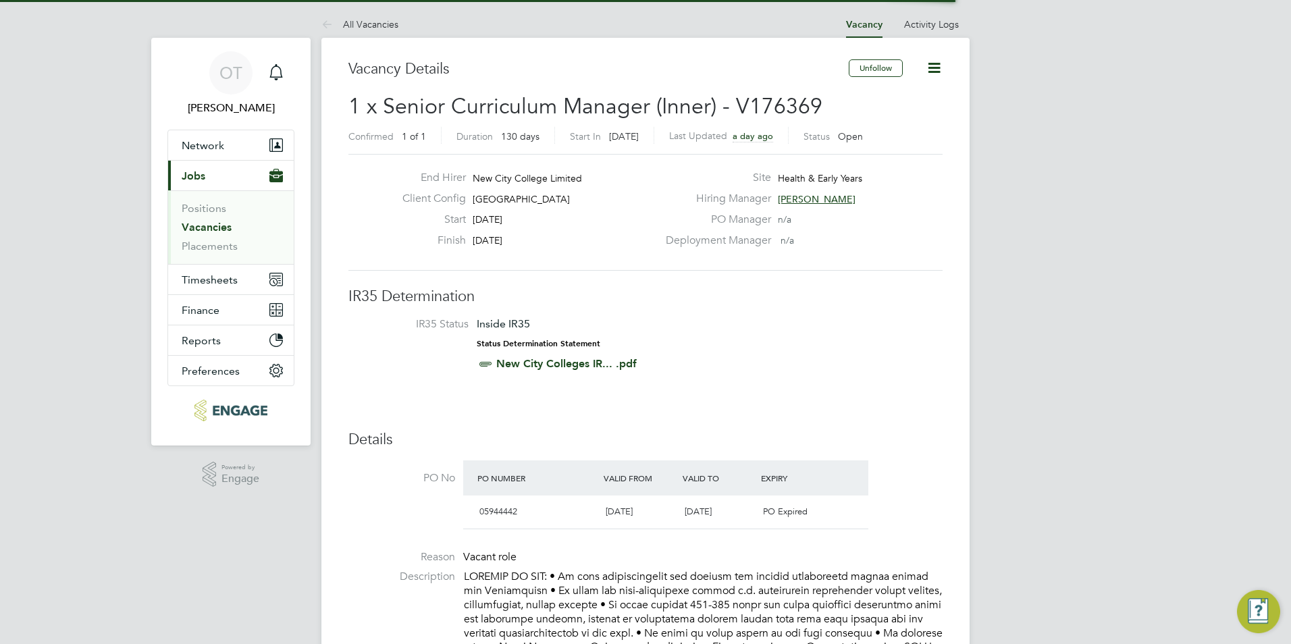
scroll to position [23, 127]
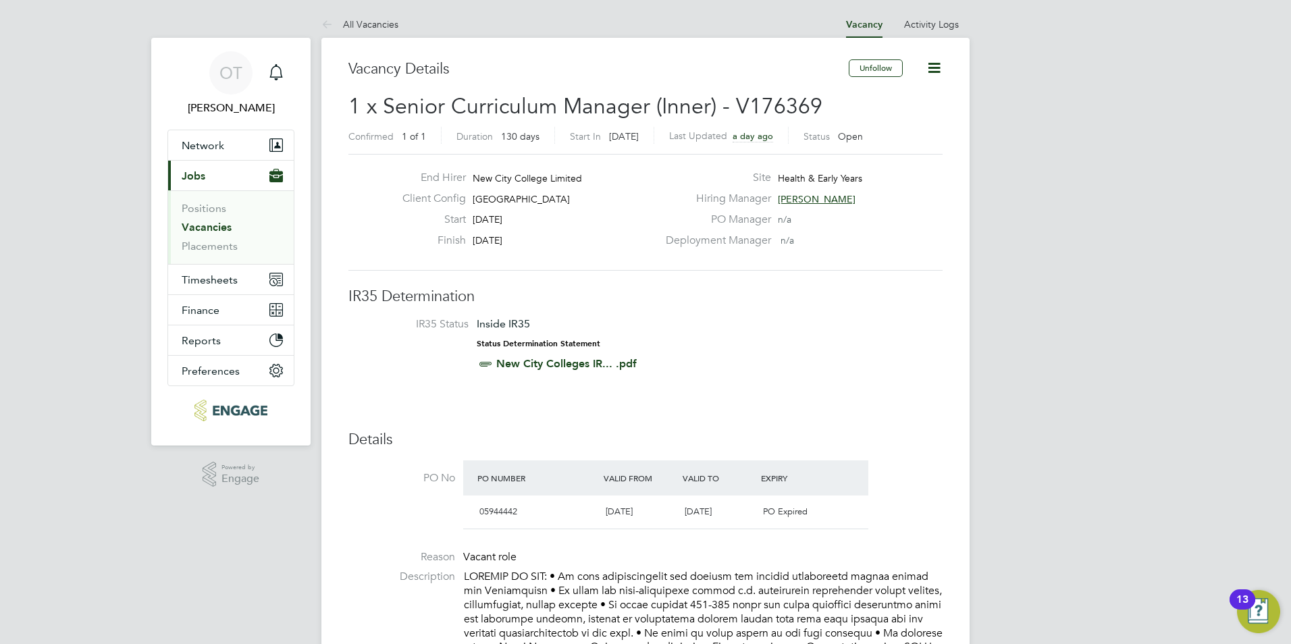
click at [211, 234] on li "Vacancies" at bounding box center [232, 230] width 101 height 19
click at [212, 226] on link "Vacancies" at bounding box center [207, 227] width 50 height 13
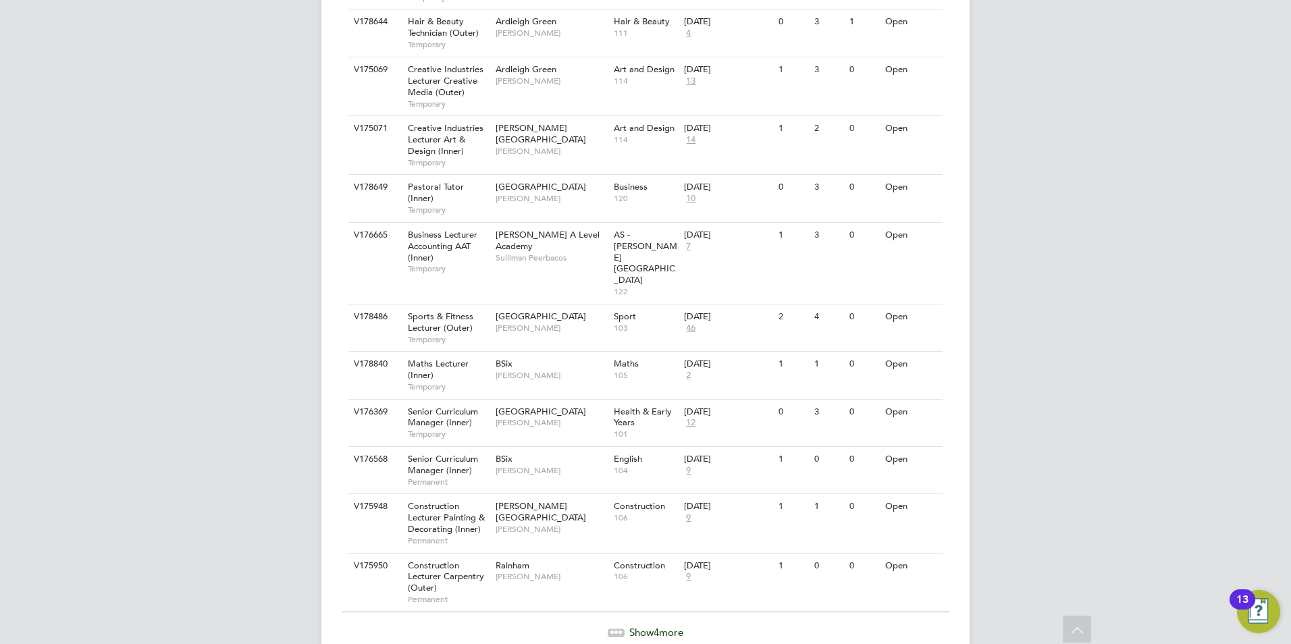
click at [657, 626] on span "4" at bounding box center [656, 632] width 5 height 13
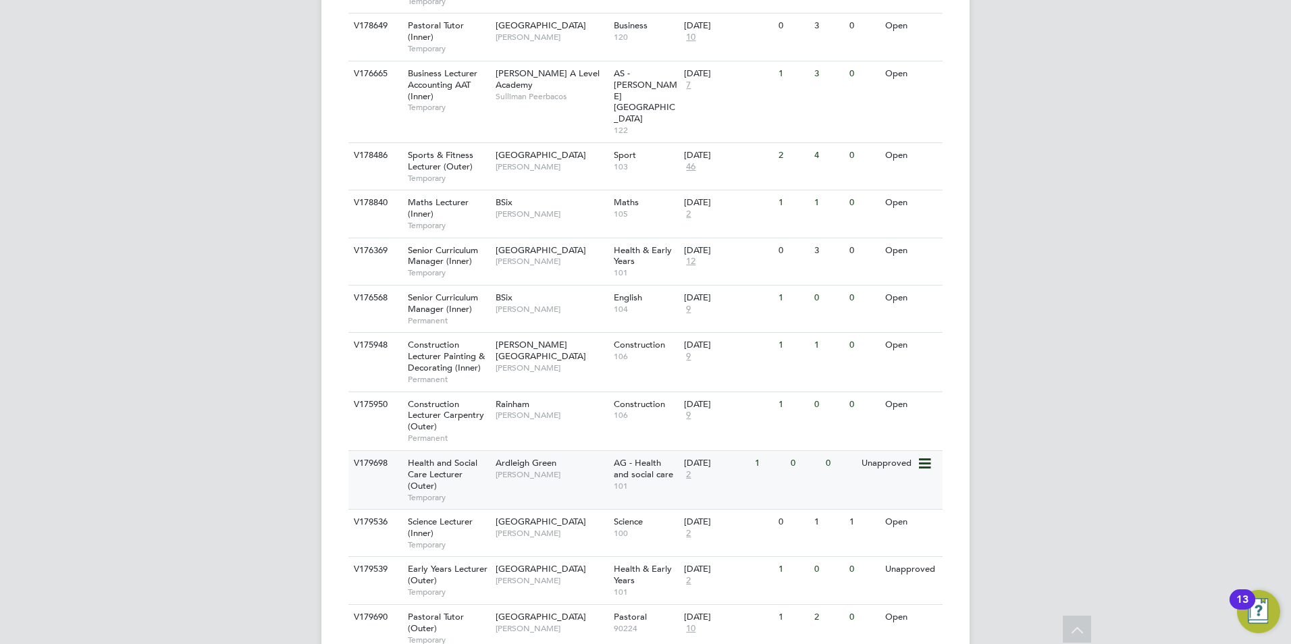
click at [921, 456] on icon at bounding box center [924, 464] width 14 height 16
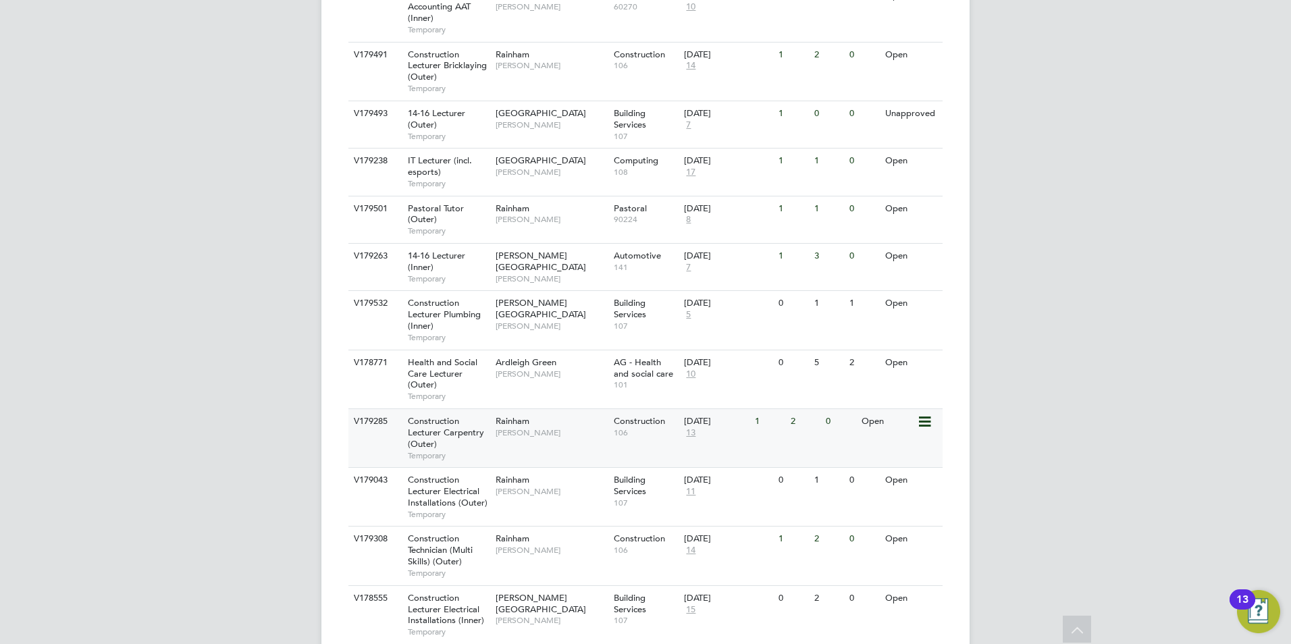
scroll to position [338, 0]
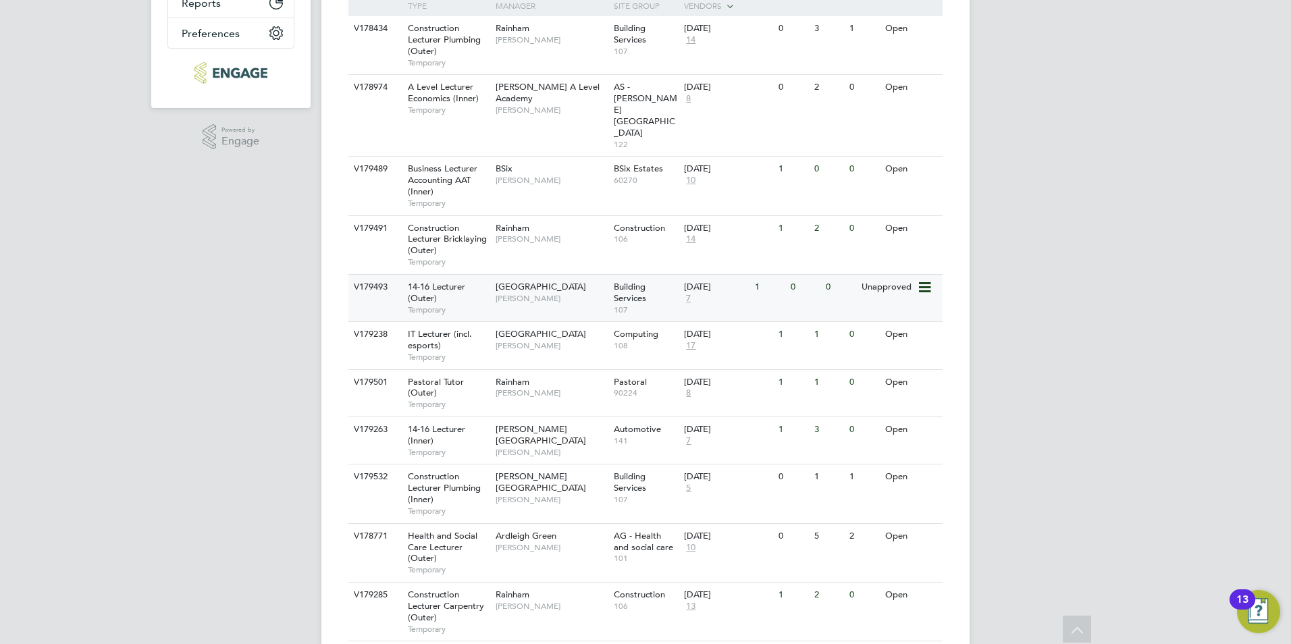
click at [565, 275] on div "Epping Forest Campus Anthony McAlmont" at bounding box center [551, 292] width 118 height 35
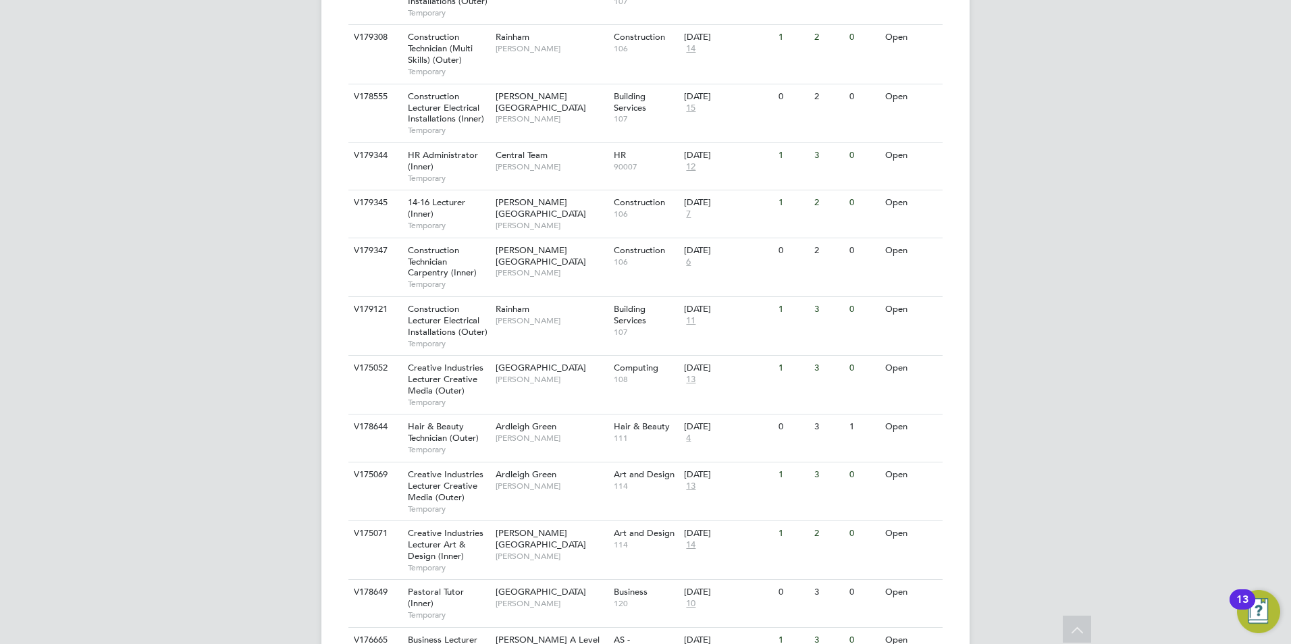
scroll to position [1418, 0]
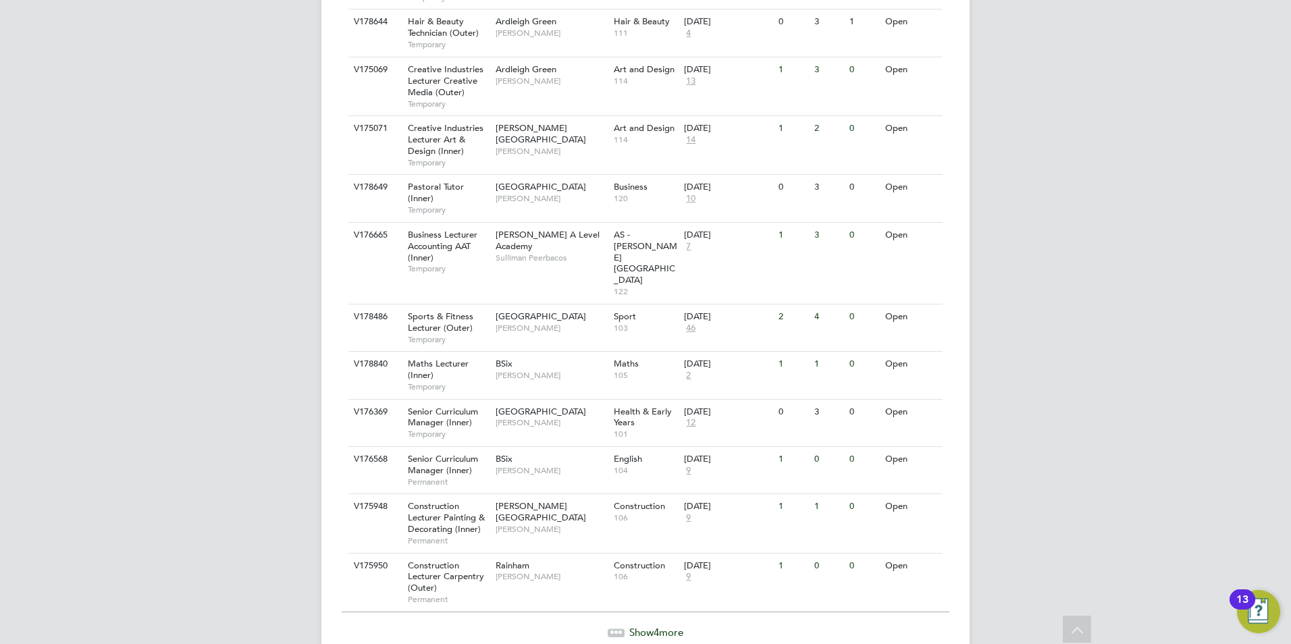
click at [642, 607] on div "Show 4 more" at bounding box center [646, 623] width 608 height 33
click at [648, 626] on span "Show 4 more" at bounding box center [657, 632] width 54 height 13
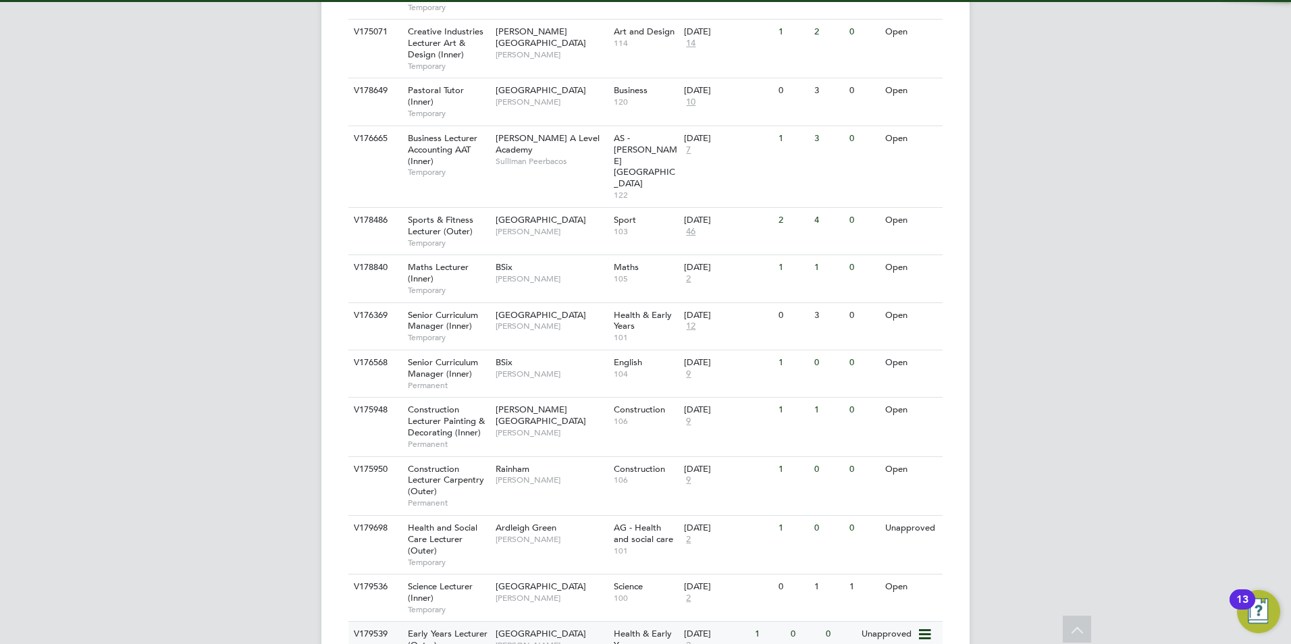
scroll to position [1580, 0]
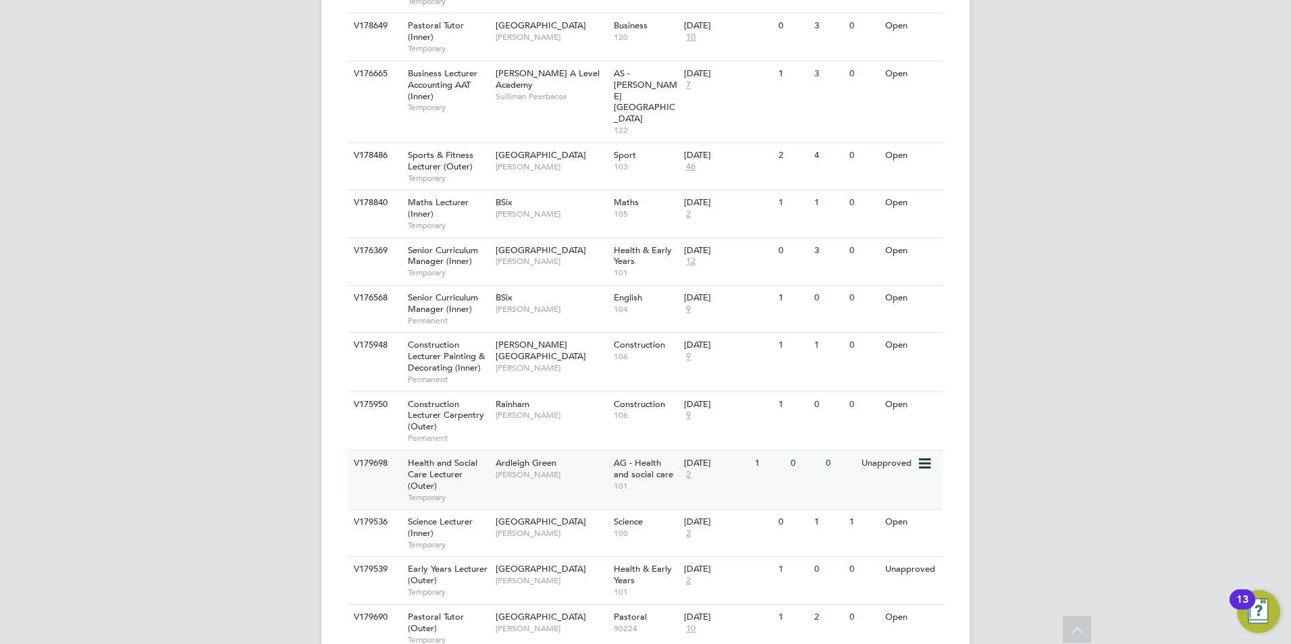
click at [551, 451] on div "Ardleigh Green Roslyn O'Garro" at bounding box center [551, 468] width 118 height 35
